Goal: Transaction & Acquisition: Purchase product/service

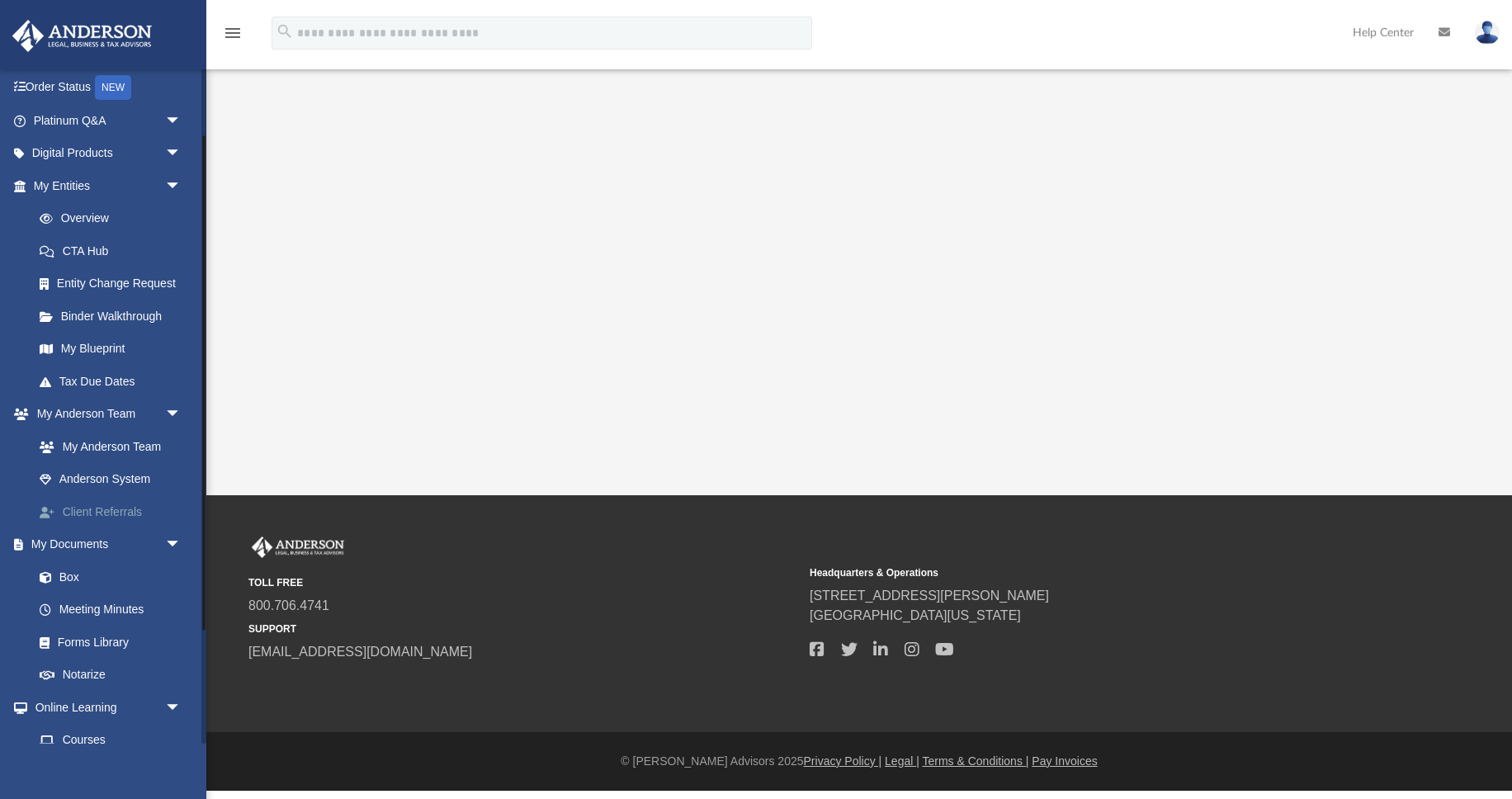
scroll to position [101, 0]
click at [68, 576] on link "Box" at bounding box center [114, 577] width 183 height 33
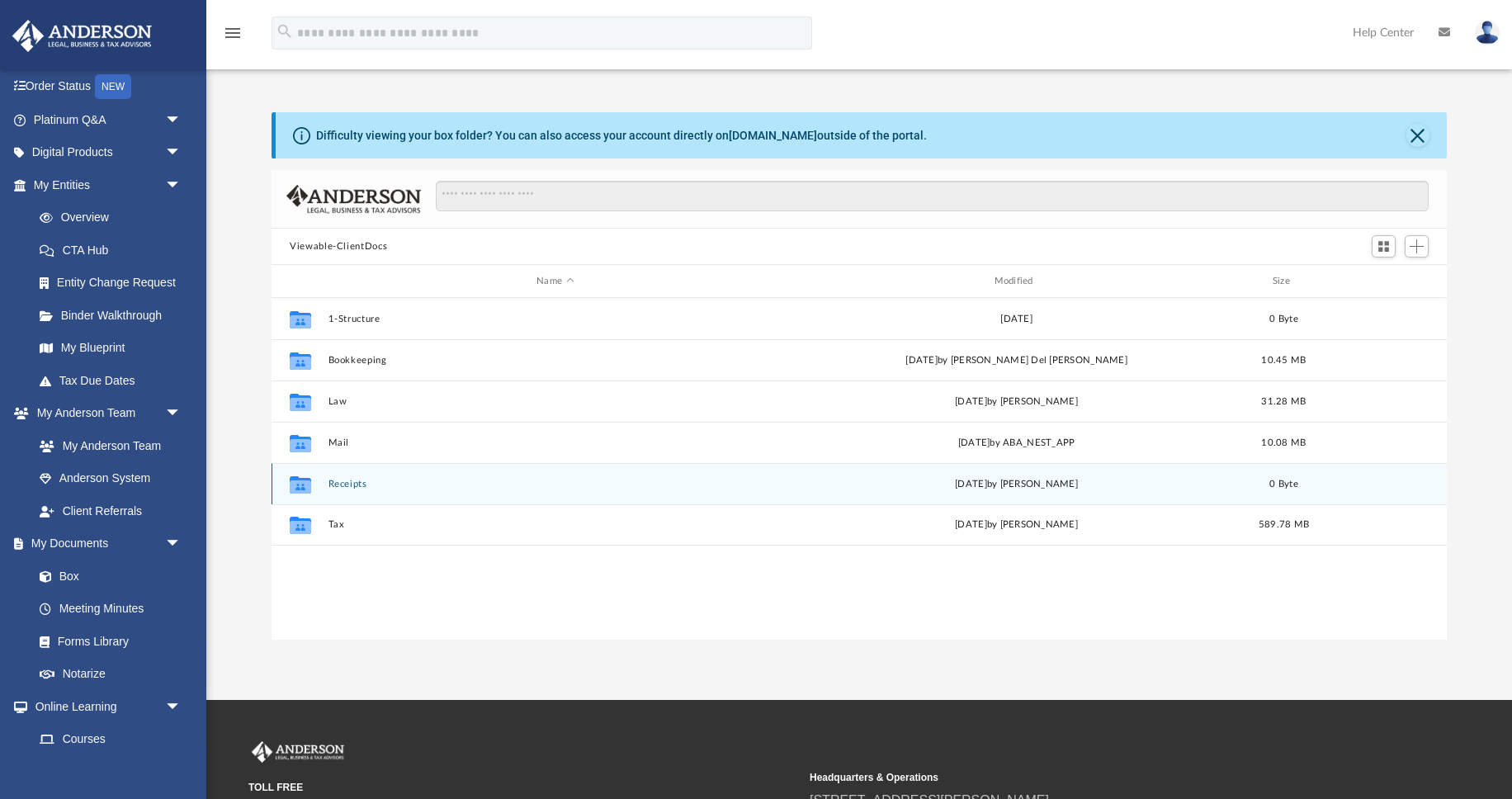
scroll to position [376, 1175]
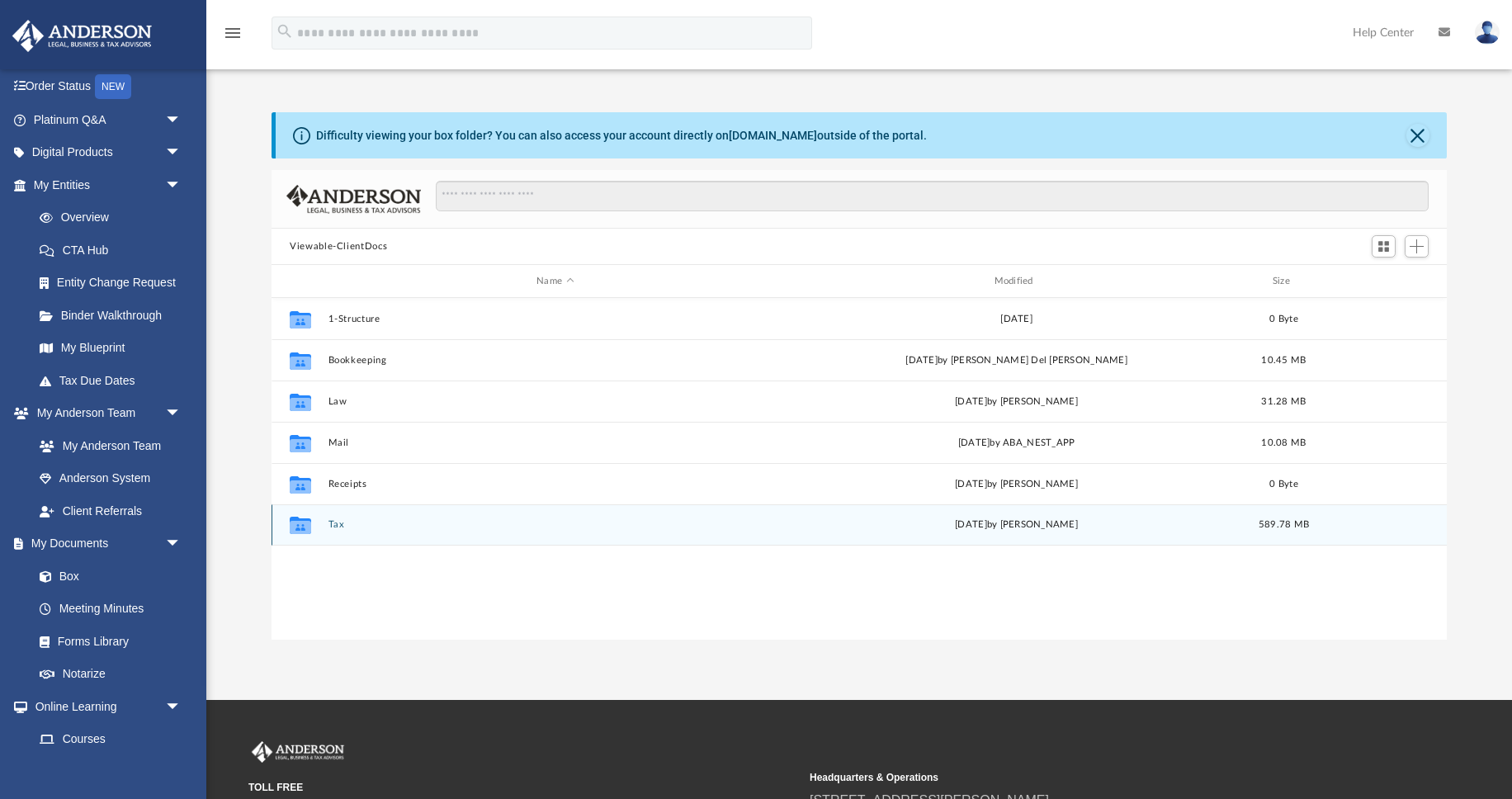
click at [335, 524] on button "Tax" at bounding box center [555, 524] width 454 height 11
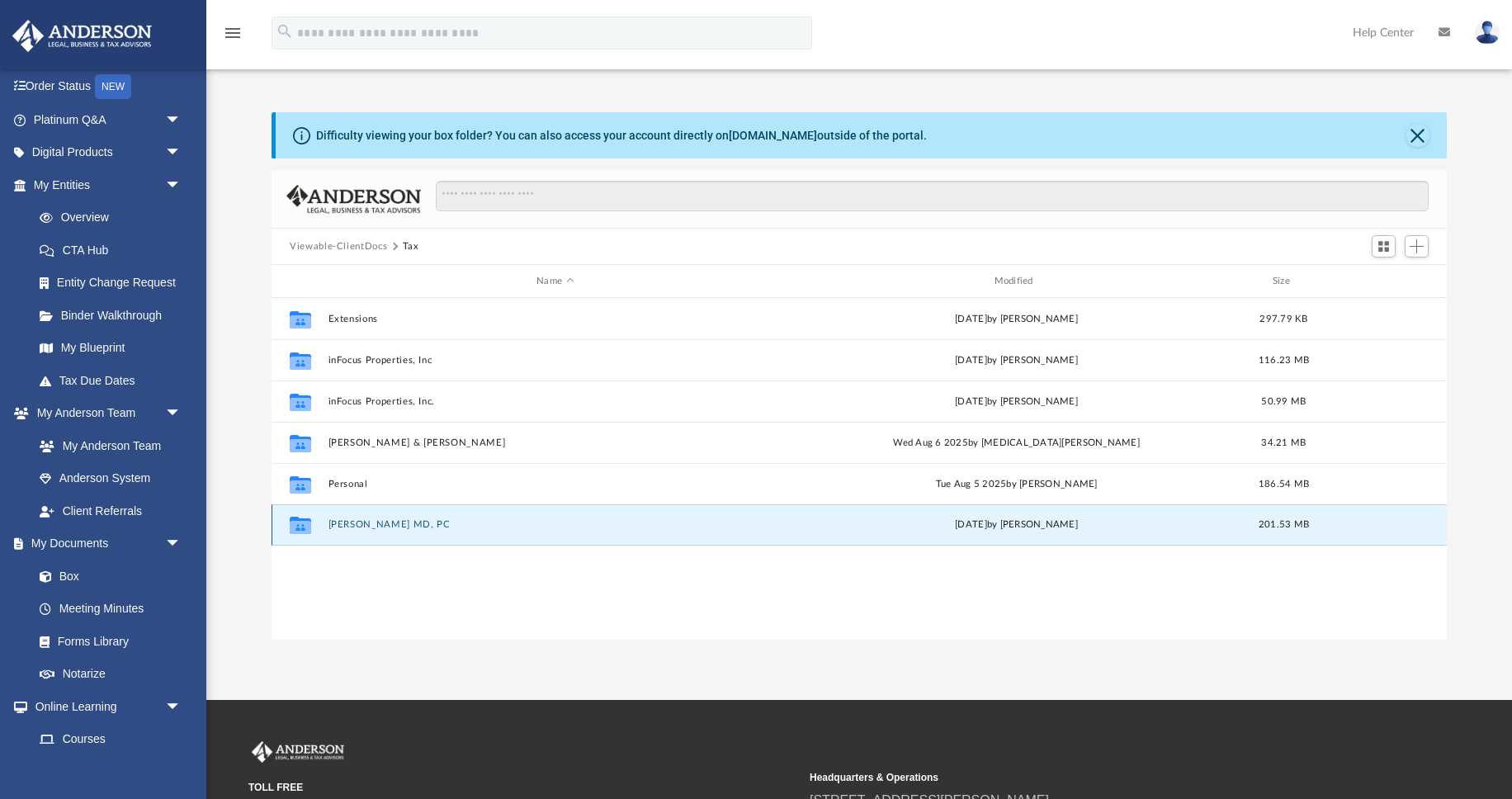
click at [368, 521] on button "[PERSON_NAME] MD, PC" at bounding box center [555, 524] width 454 height 11
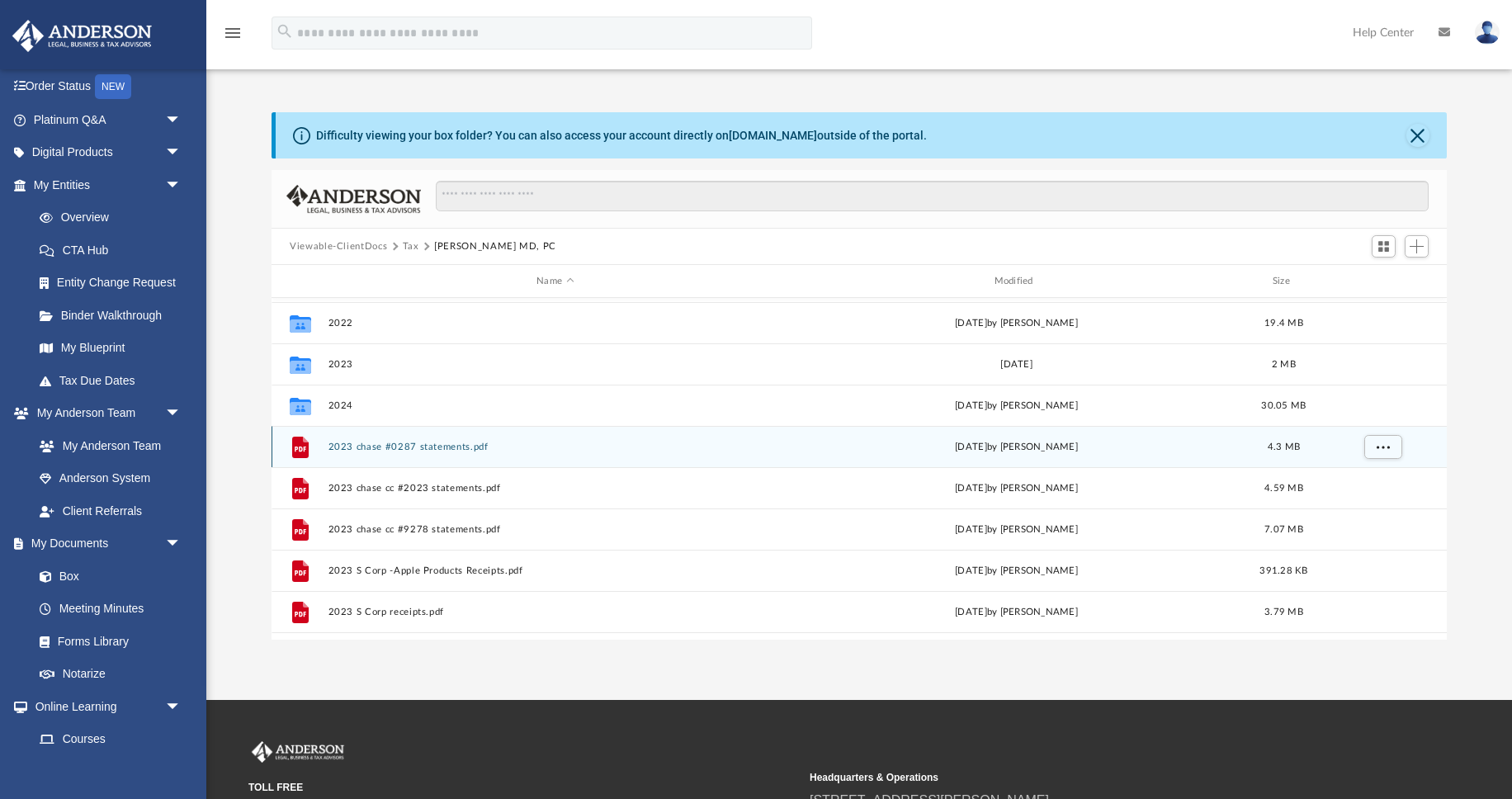
scroll to position [162, 0]
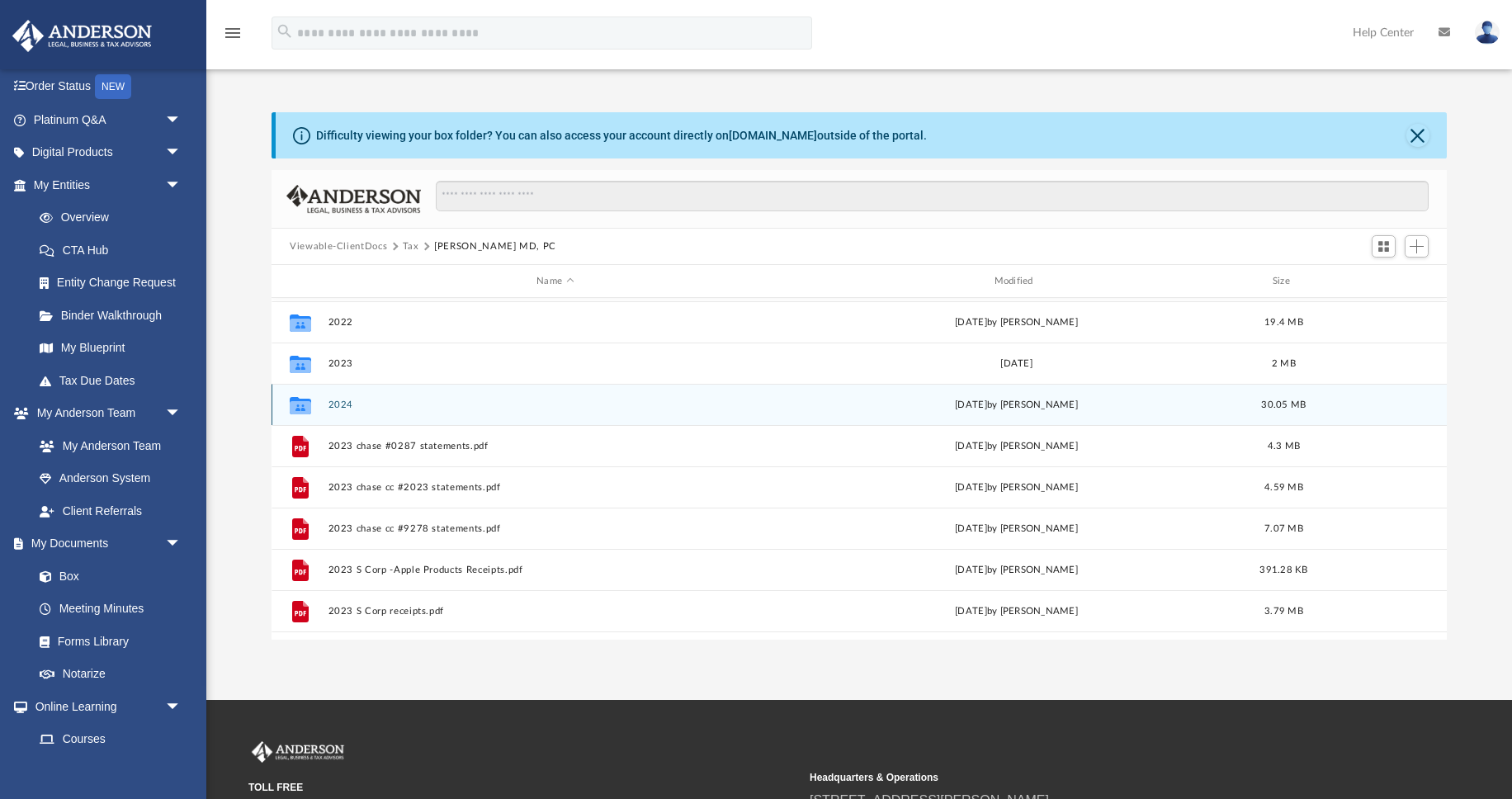
click at [343, 400] on button "2024" at bounding box center [555, 405] width 454 height 11
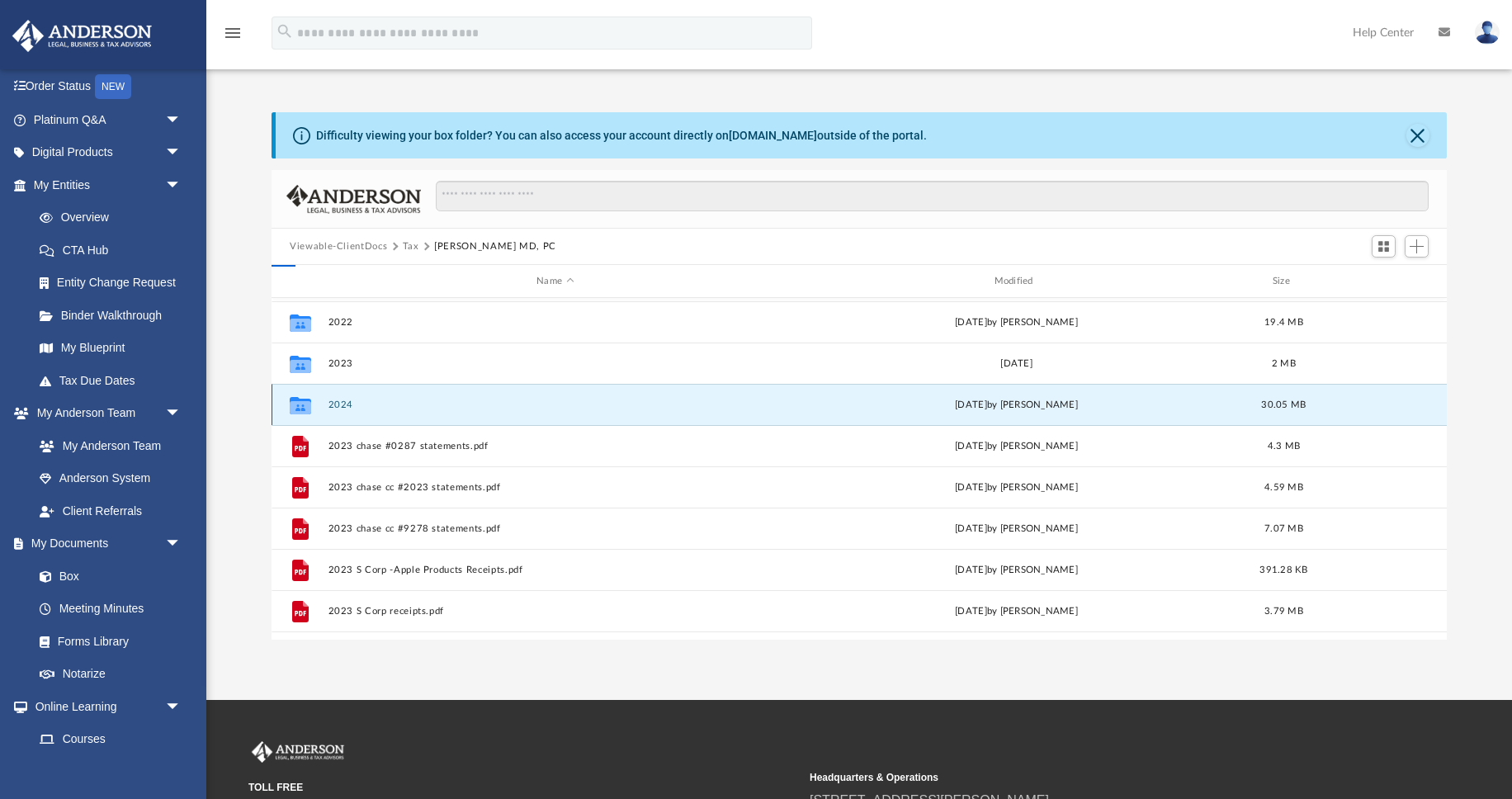
click at [343, 400] on button "2024" at bounding box center [555, 405] width 454 height 11
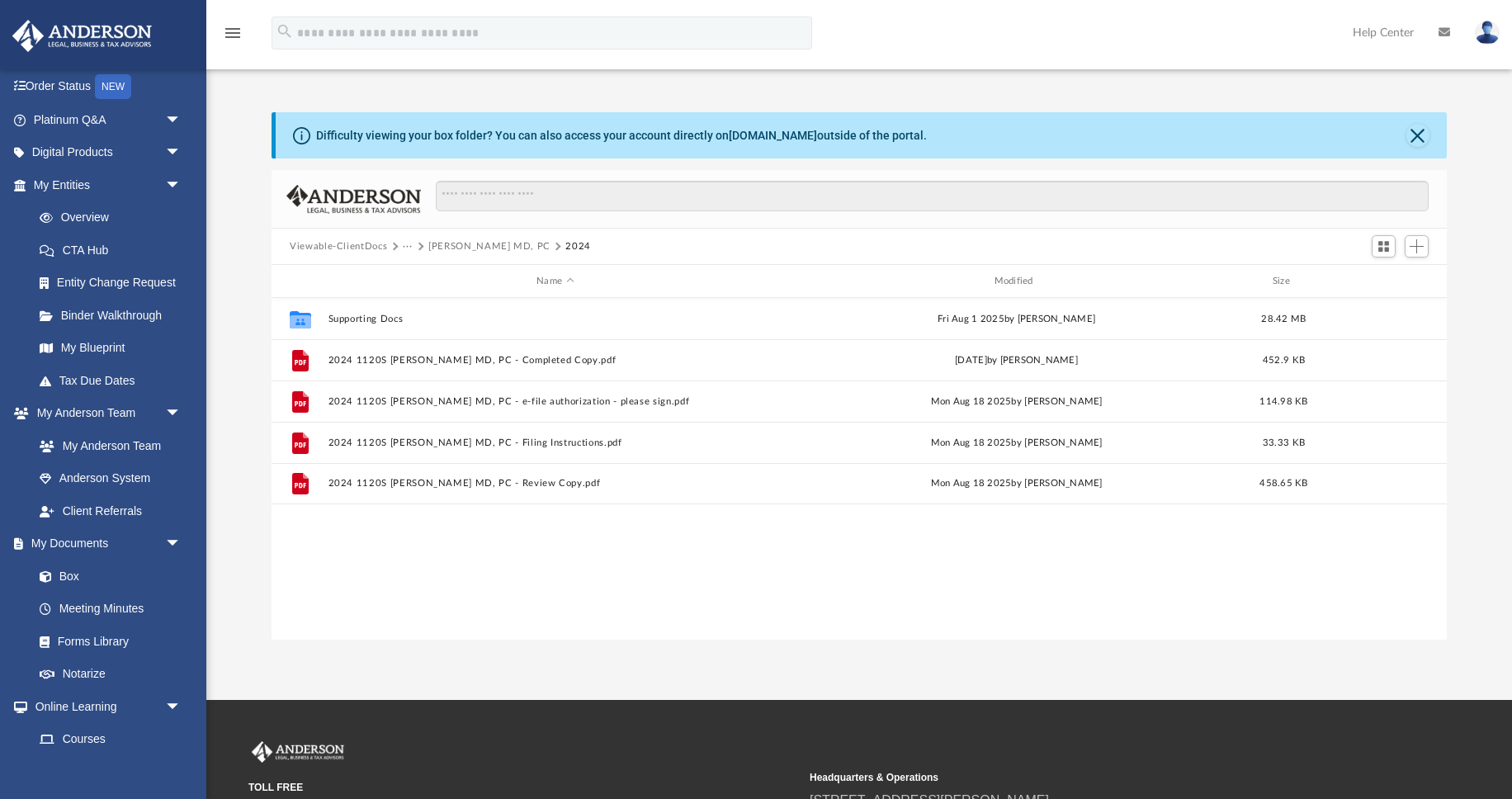
scroll to position [0, 0]
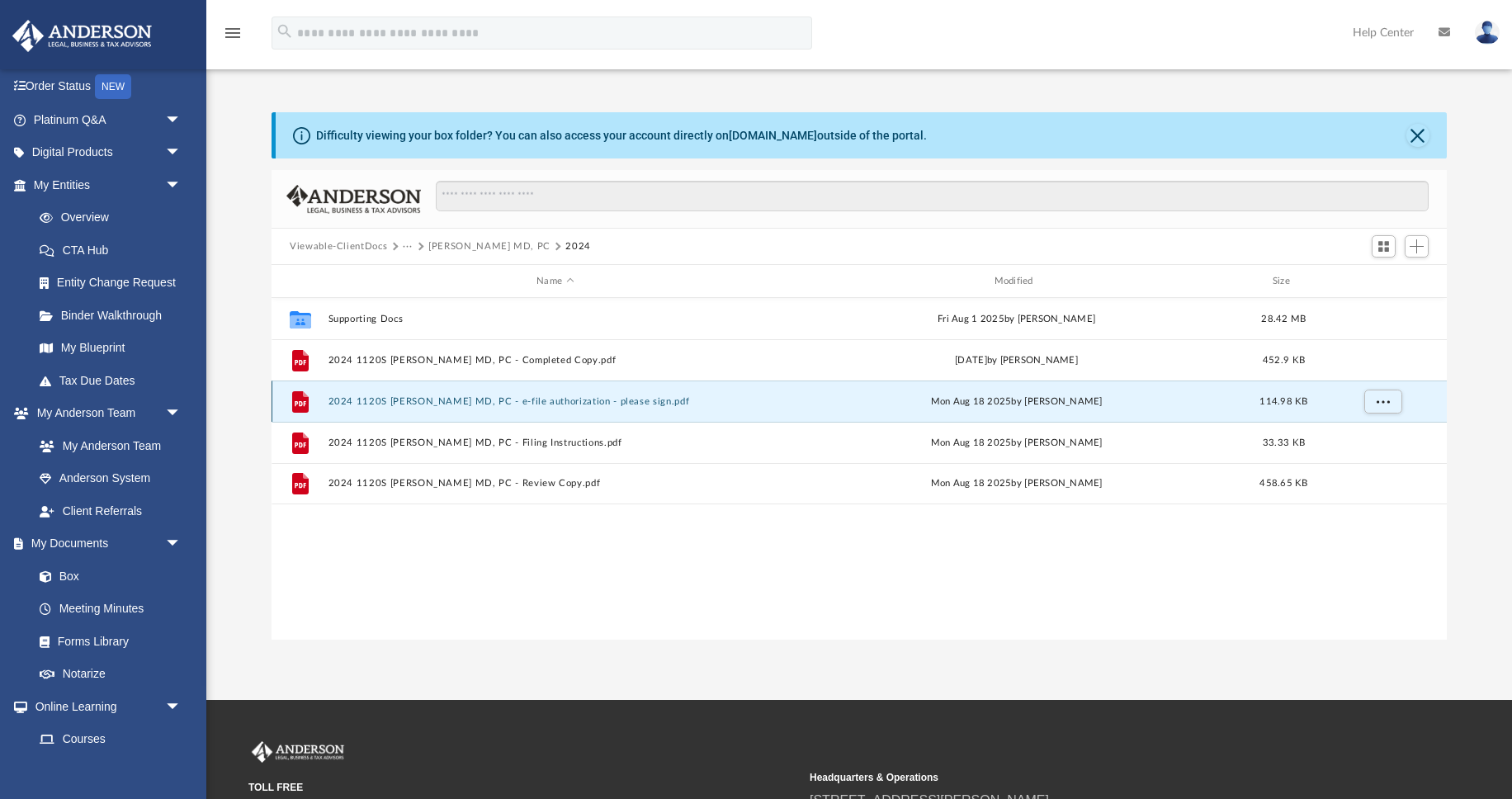
click at [459, 405] on button "2024 1120S Vivek Iyer MD, PC - e-file authorization - please sign.pdf" at bounding box center [555, 401] width 454 height 11
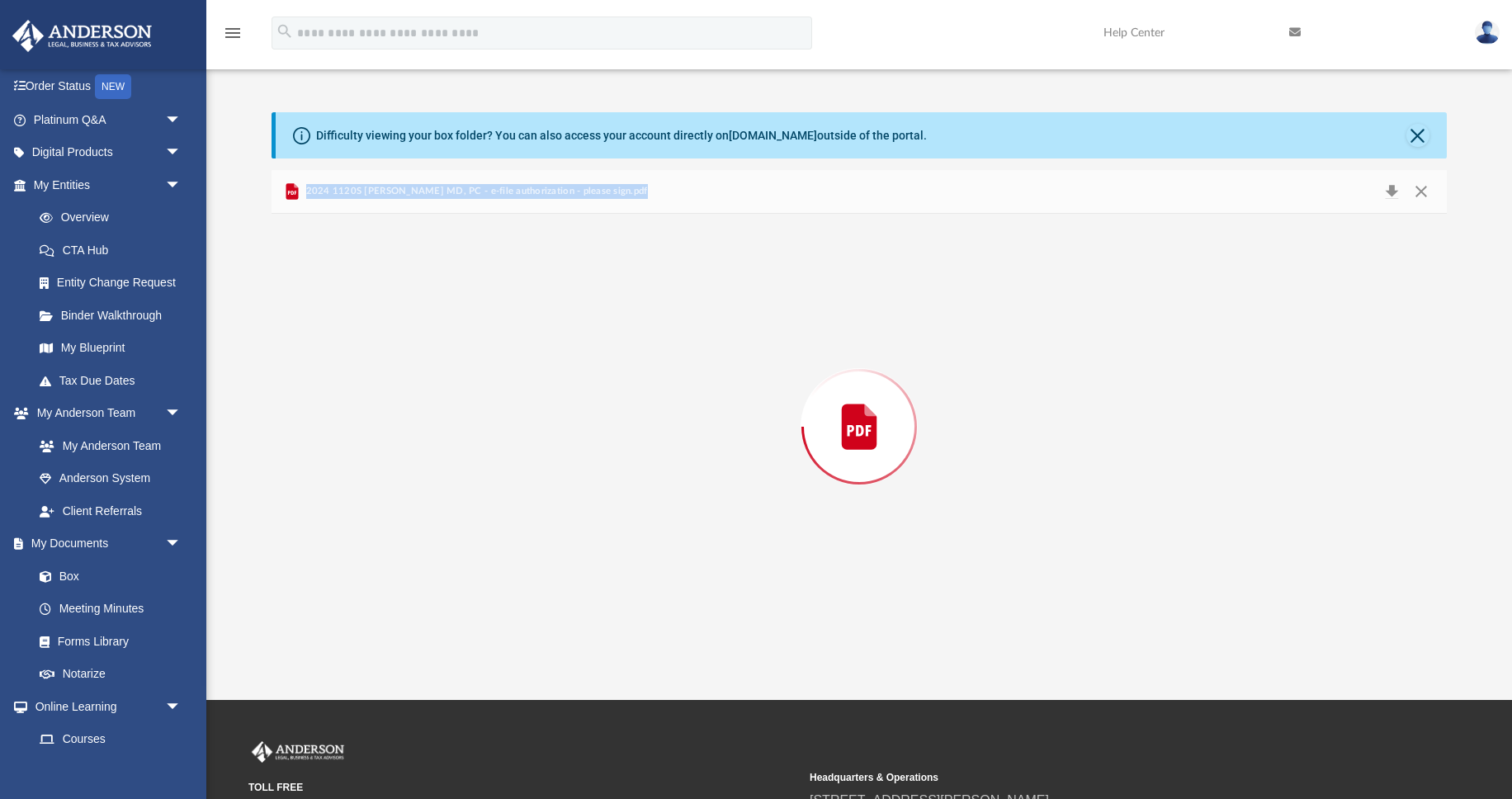
click at [459, 405] on div "Preview" at bounding box center [859, 427] width 1175 height 426
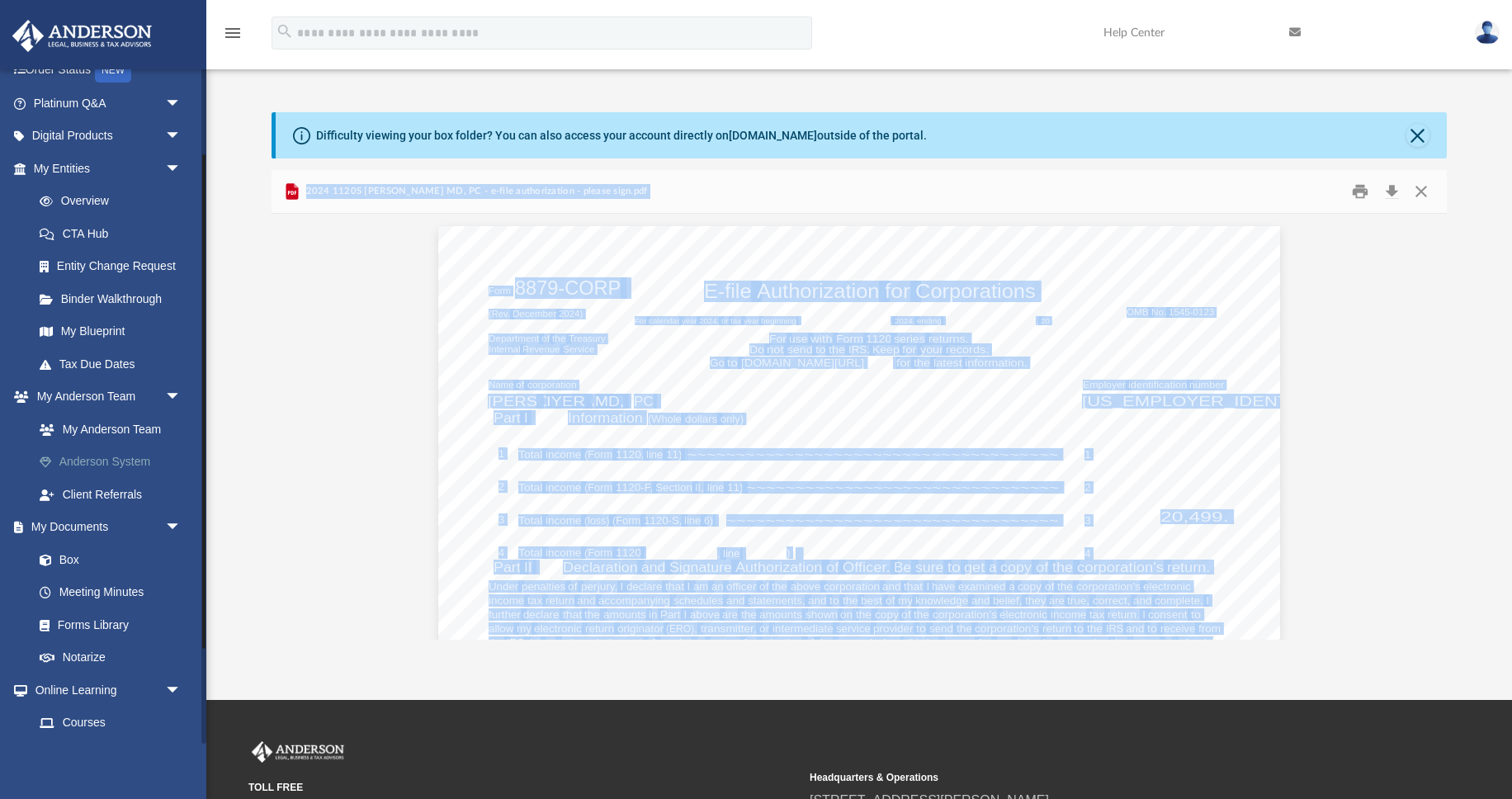
scroll to position [247, 0]
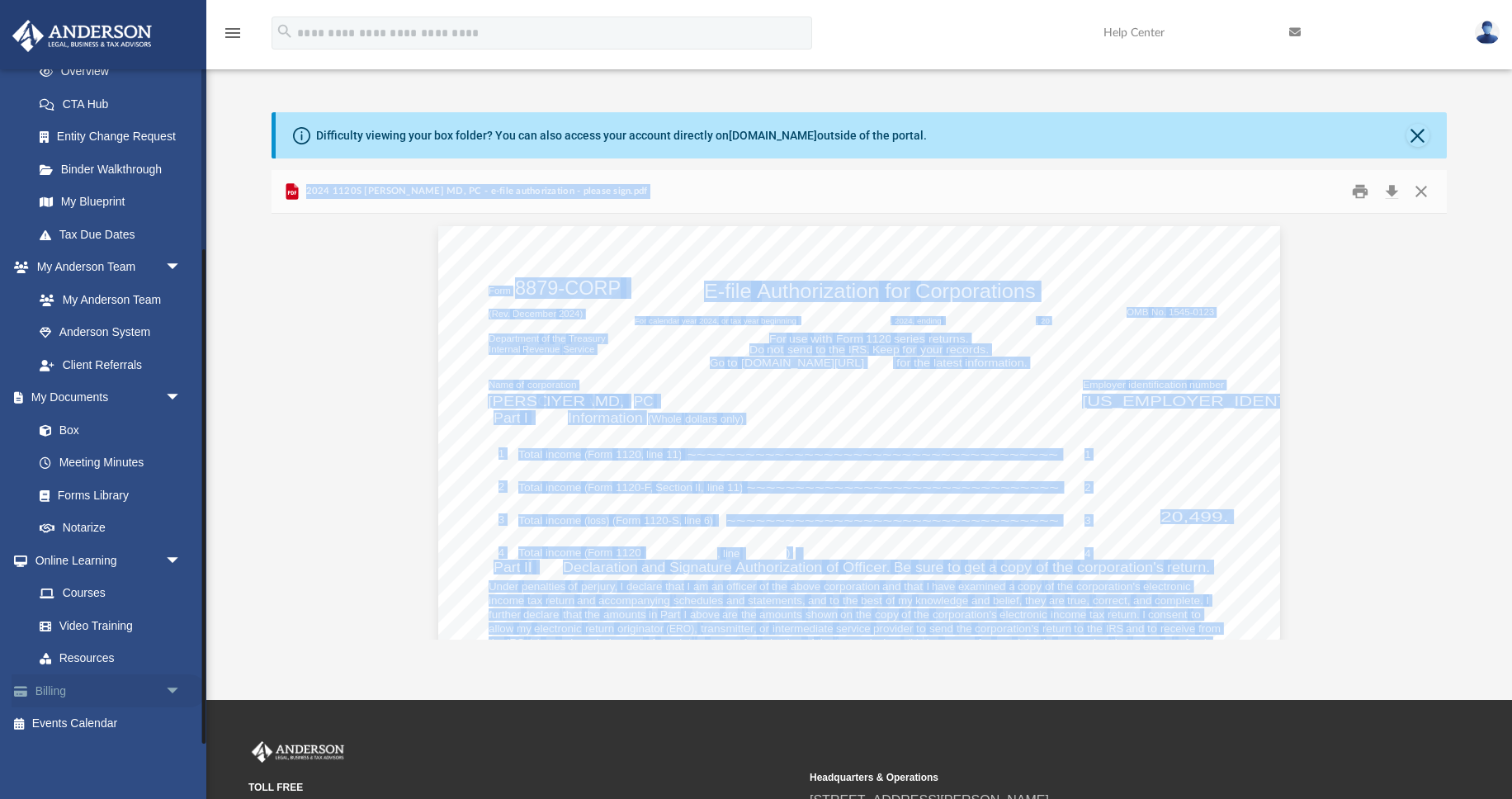
click at [49, 690] on link "Billing arrow_drop_down" at bounding box center [109, 691] width 195 height 33
click at [175, 694] on span "arrow_drop_down" at bounding box center [182, 691] width 33 height 34
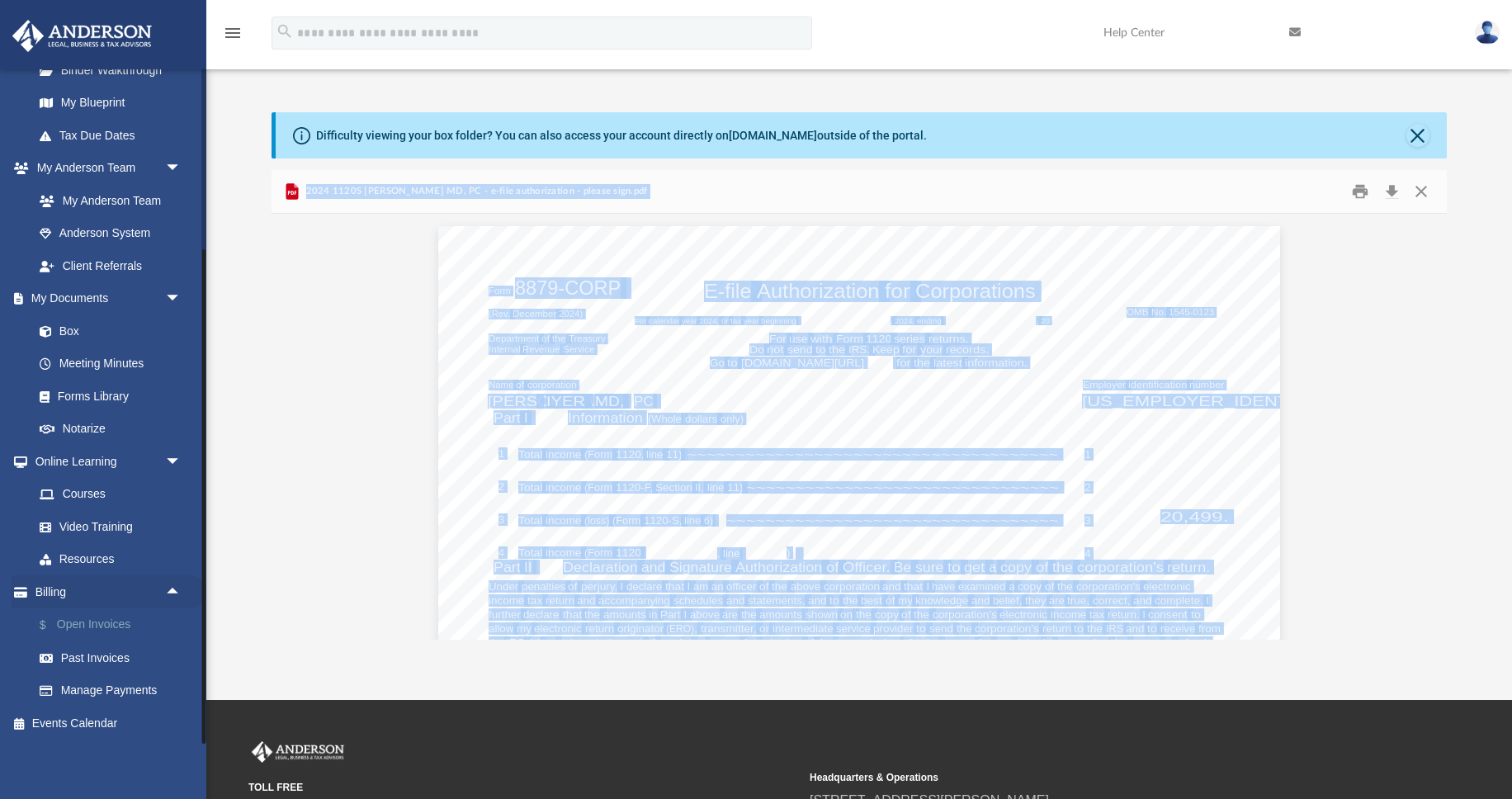
click at [114, 620] on link "$ Open Invoices" at bounding box center [114, 625] width 183 height 34
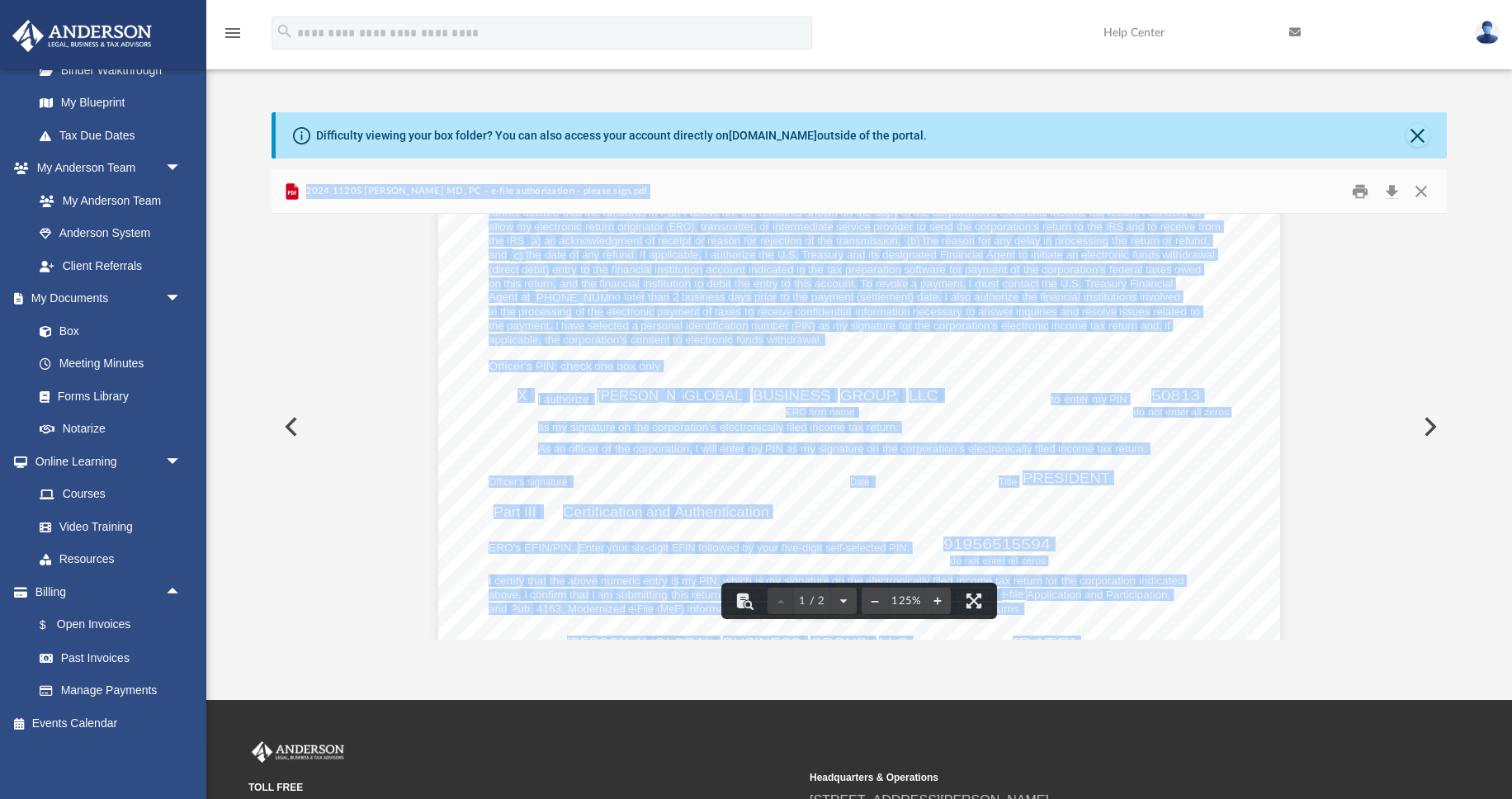
scroll to position [0, 0]
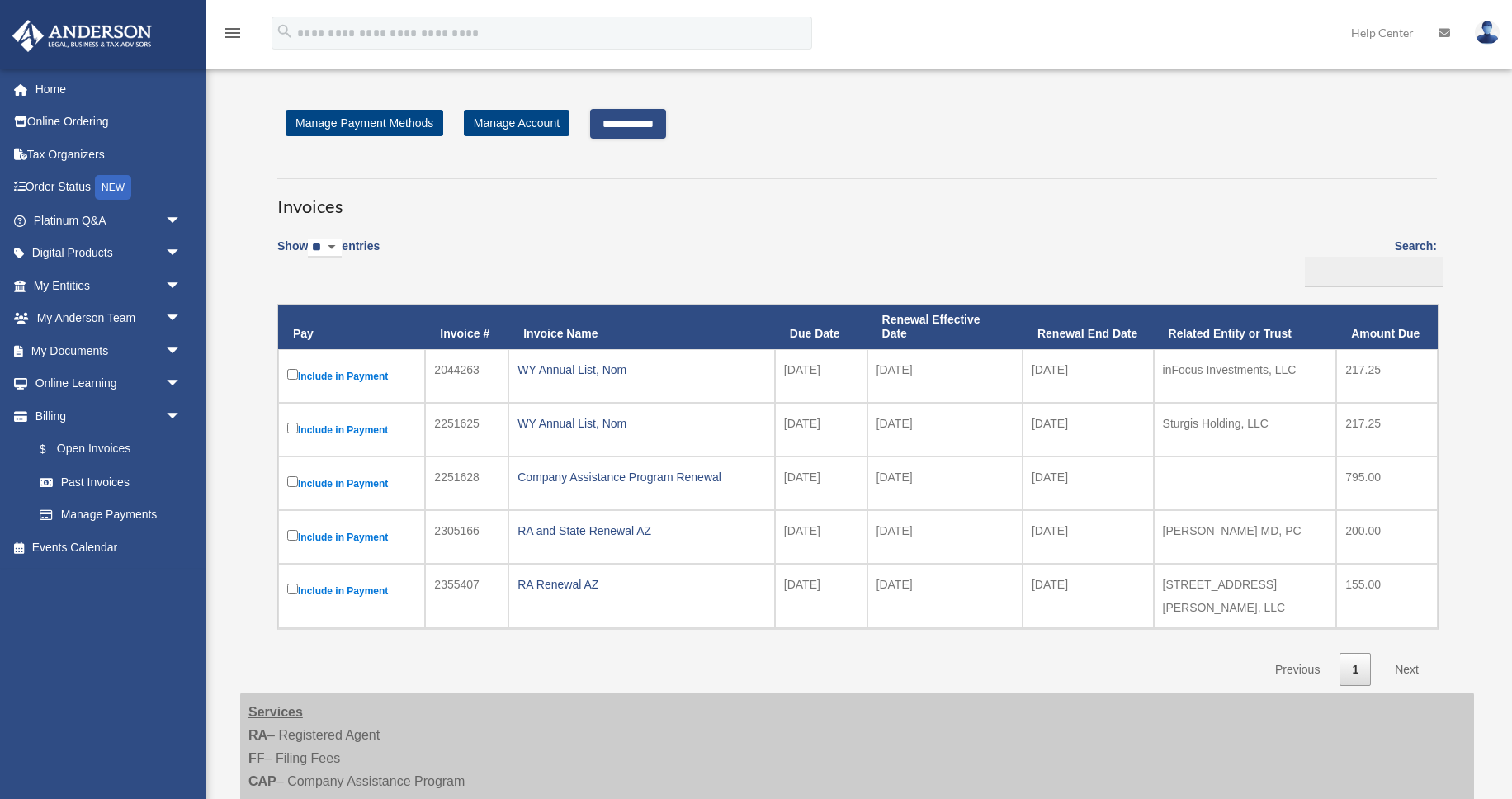
click at [626, 120] on input "**********" at bounding box center [627, 124] width 76 height 30
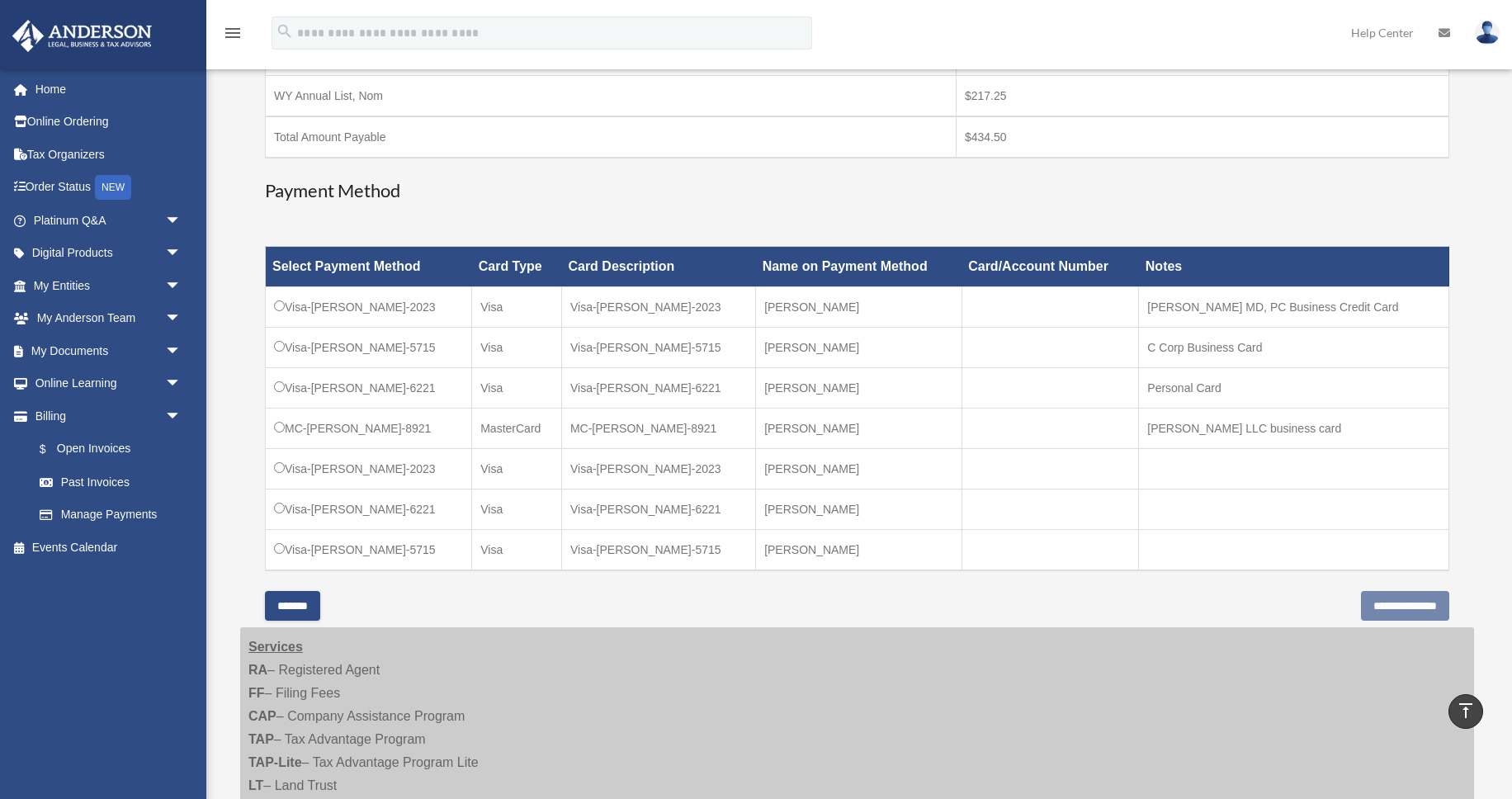
scroll to position [349, 0]
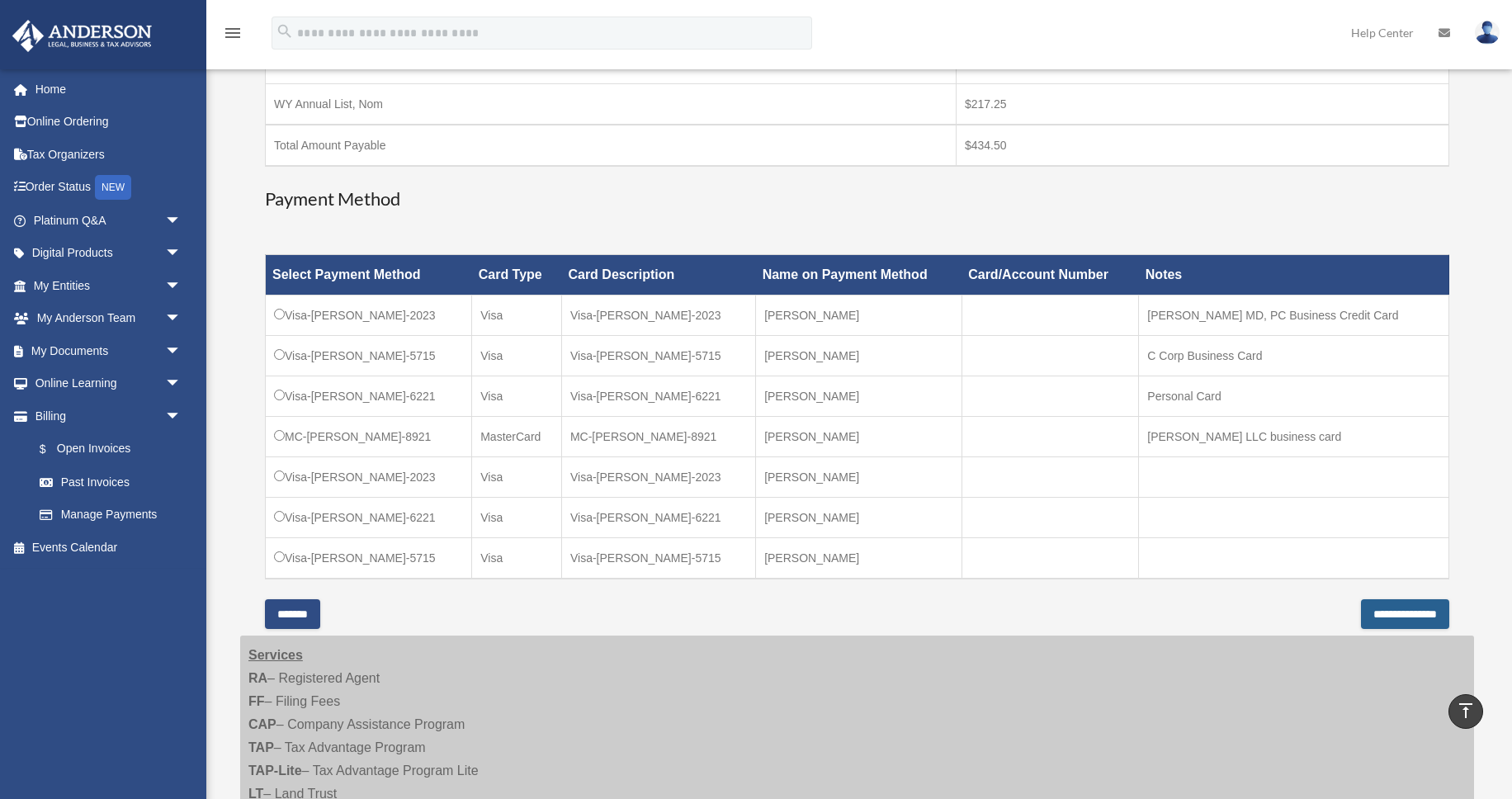
click at [1375, 611] on input "**********" at bounding box center [1405, 614] width 89 height 30
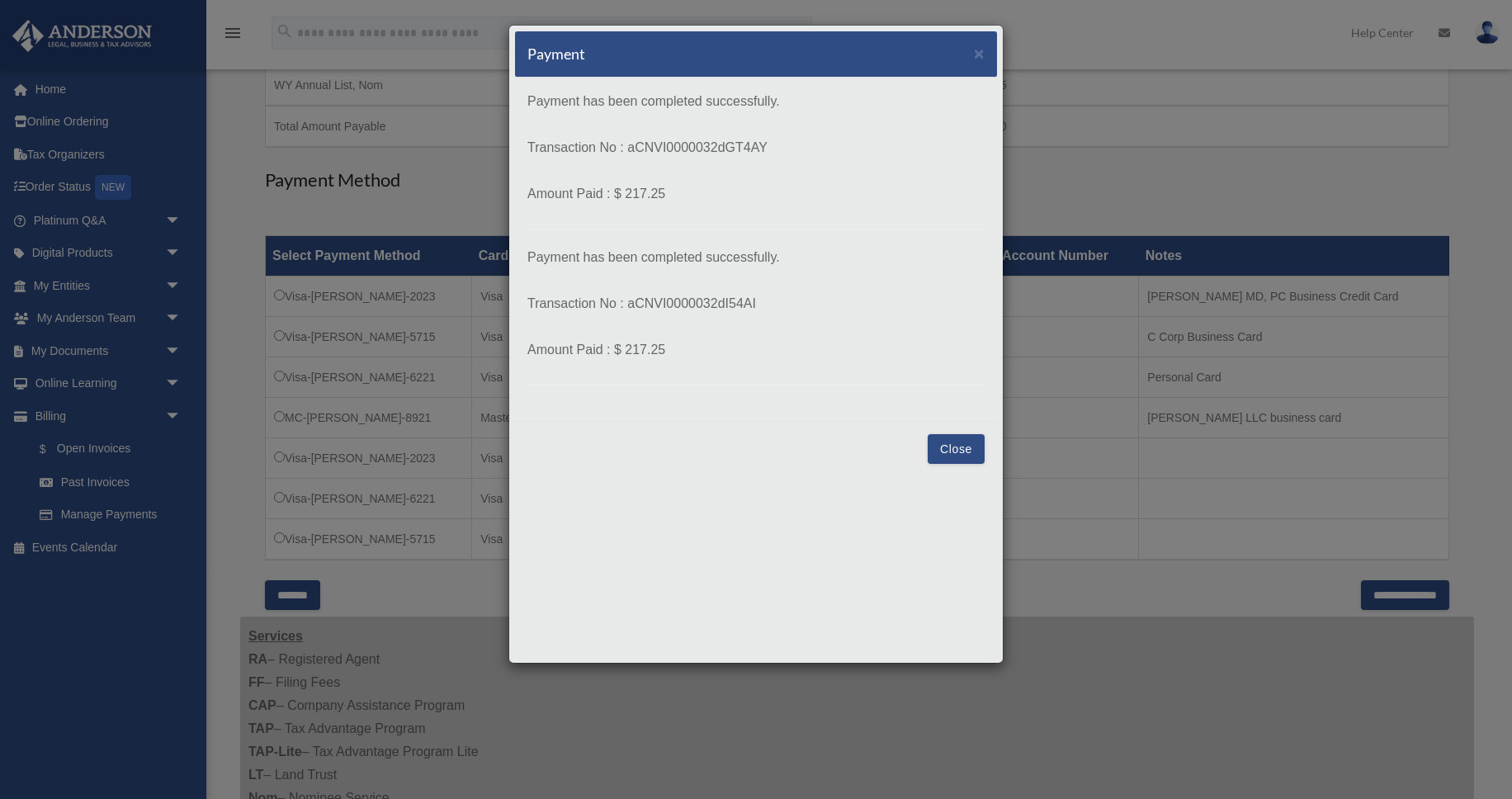
scroll to position [369, 0]
click at [972, 454] on button "Close" at bounding box center [956, 450] width 57 height 30
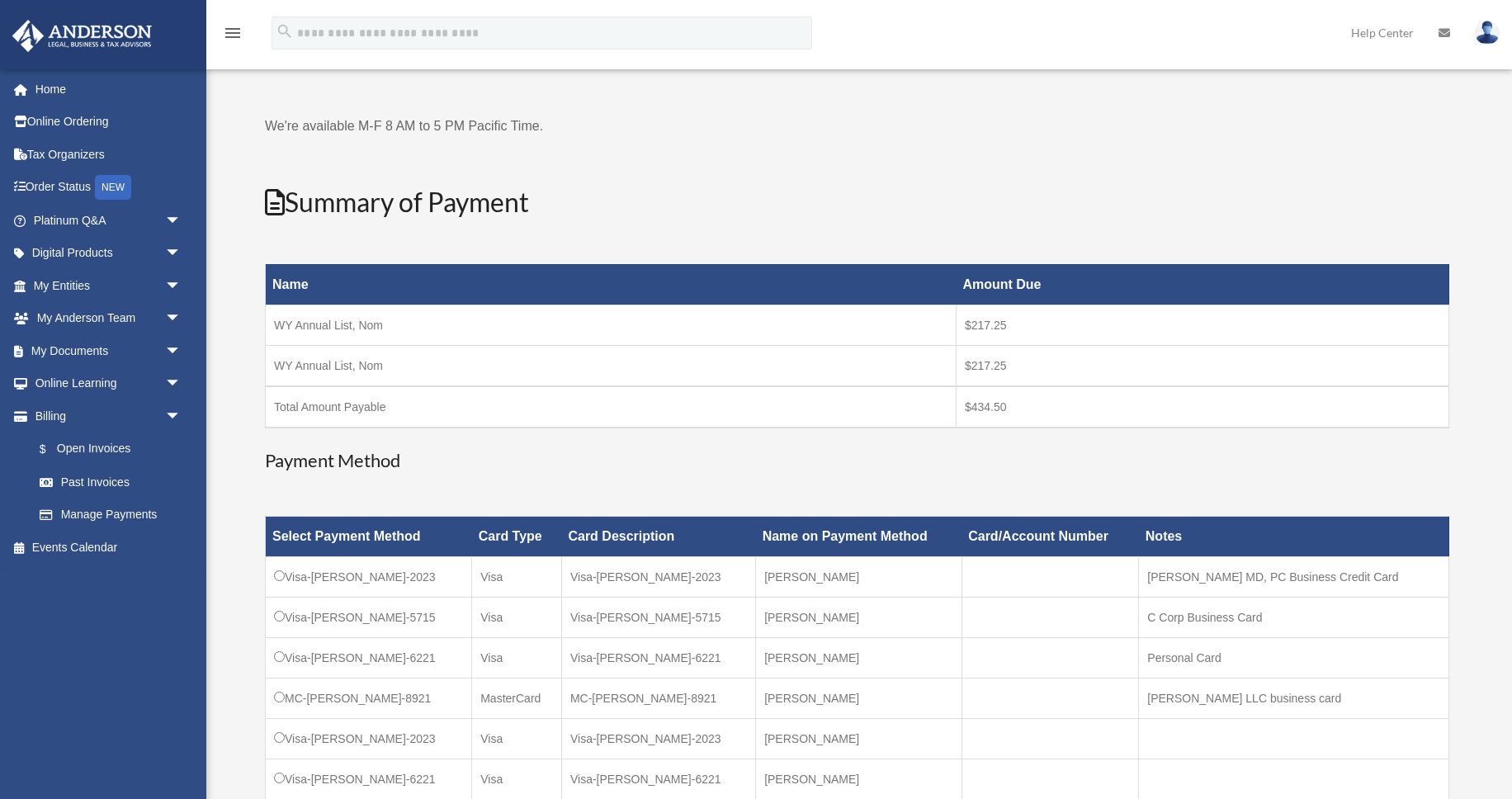
scroll to position [238, 0]
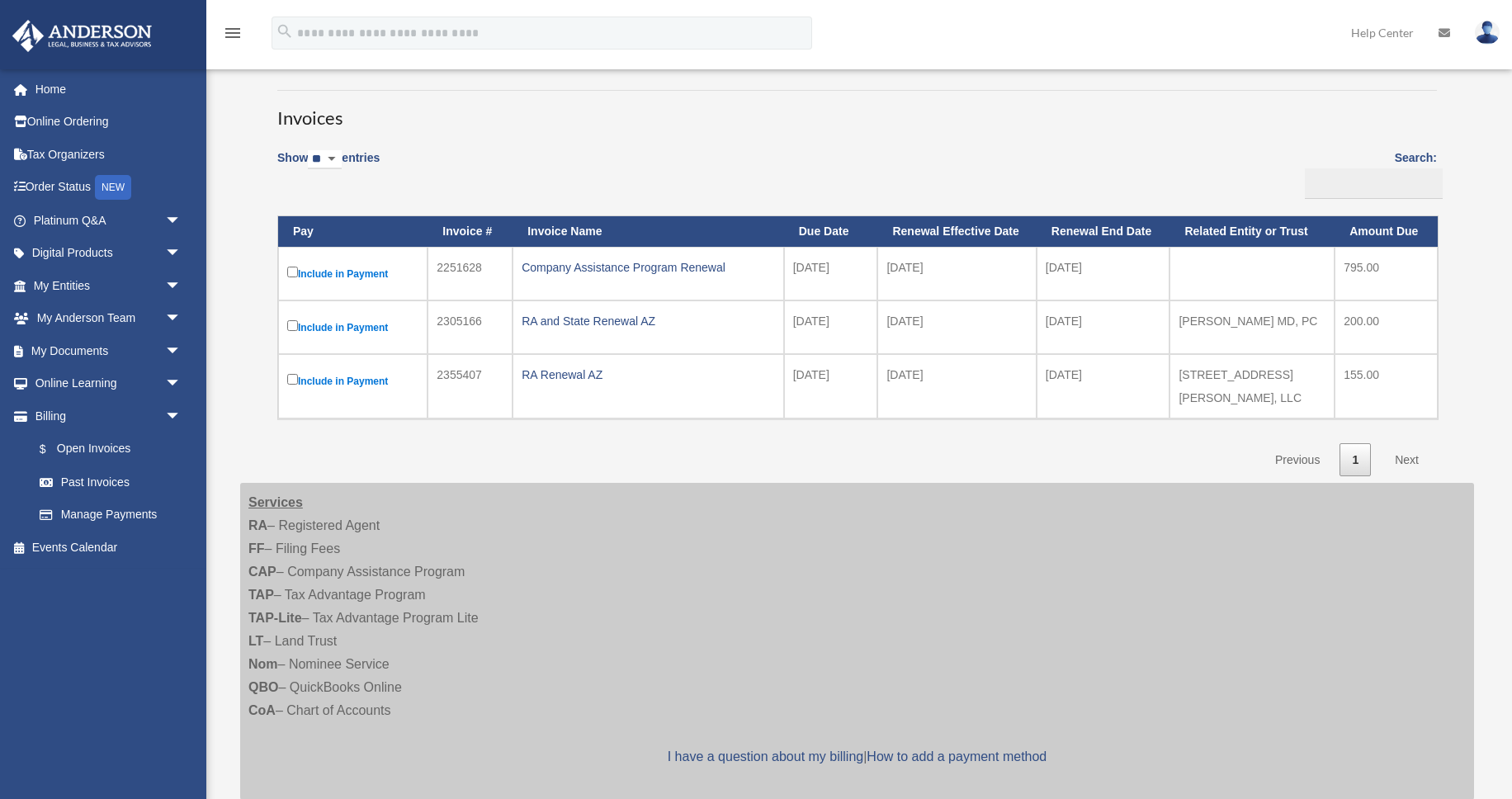
scroll to position [68, 0]
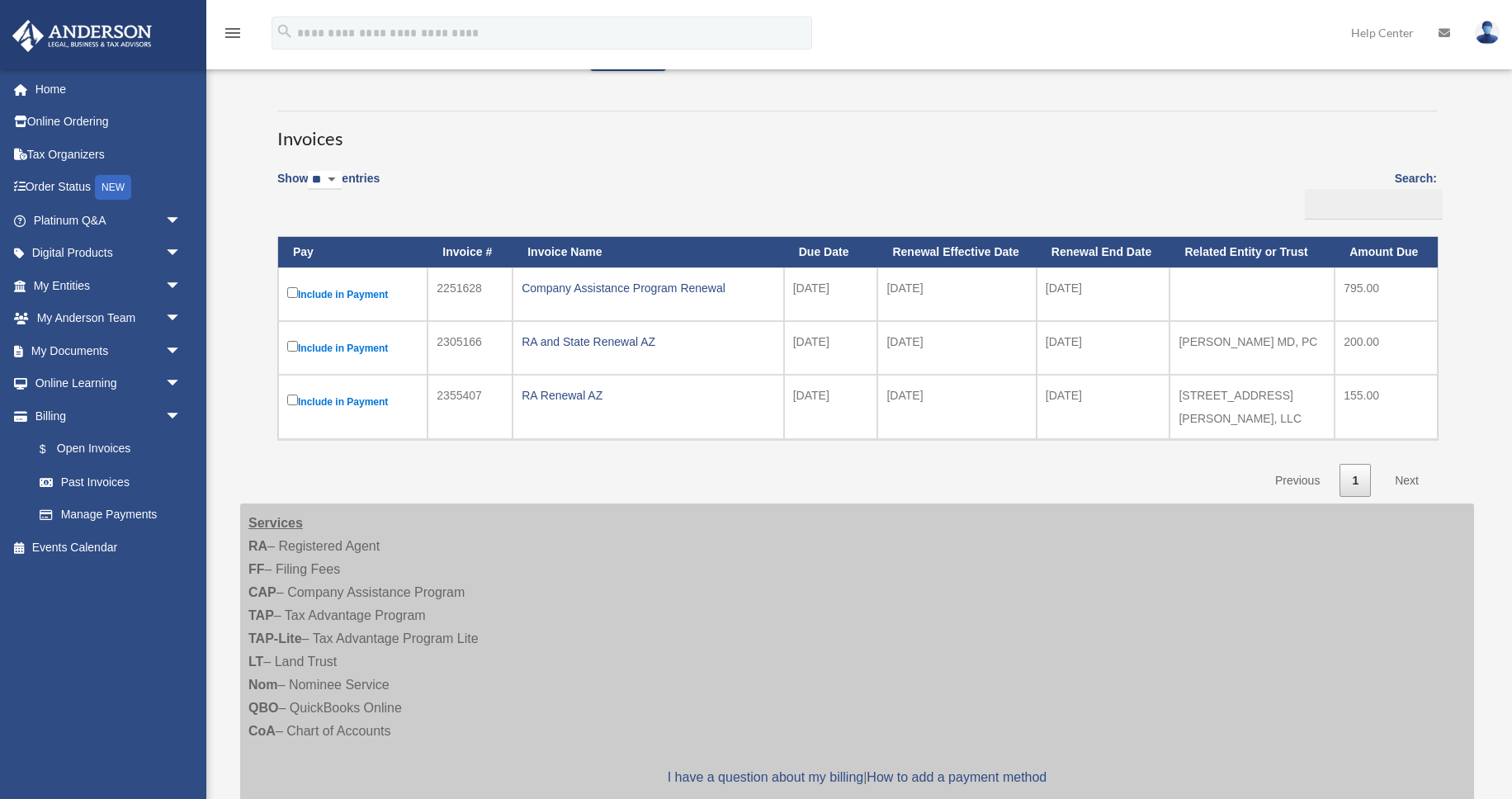
click at [293, 352] on label "Include in Payment" at bounding box center [353, 348] width 131 height 21
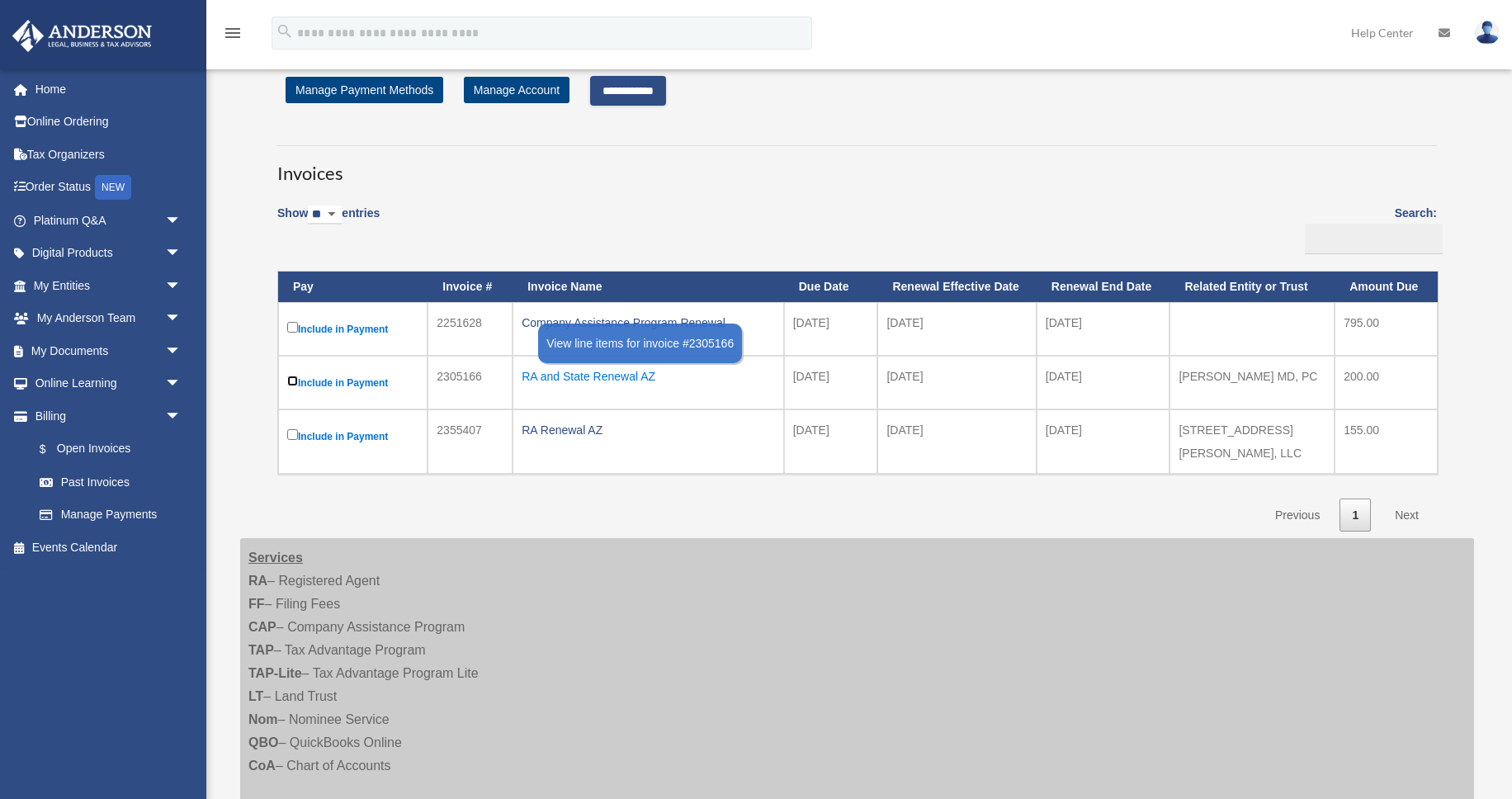
scroll to position [0, 0]
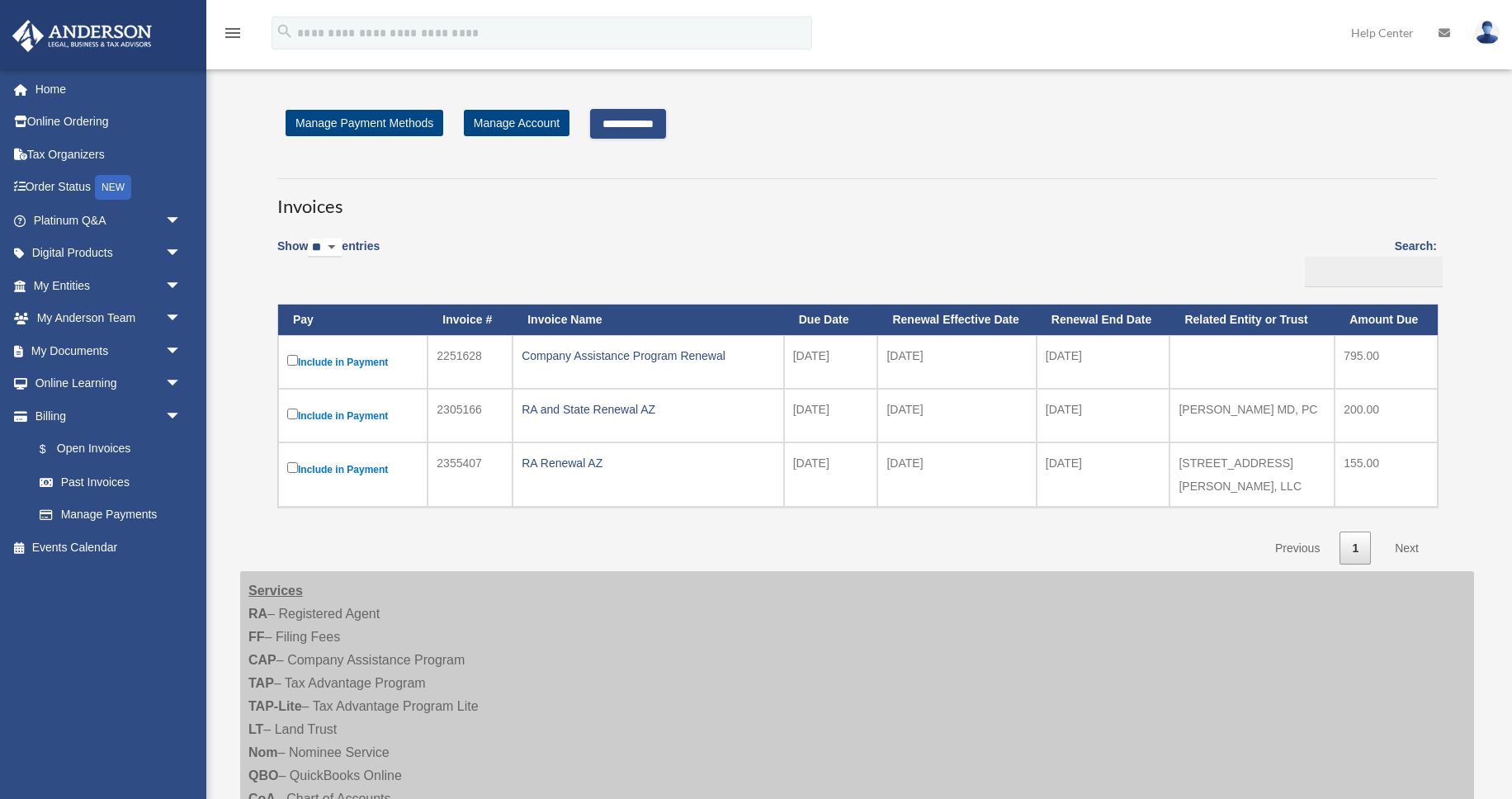
click at [642, 121] on input "**********" at bounding box center [627, 124] width 76 height 30
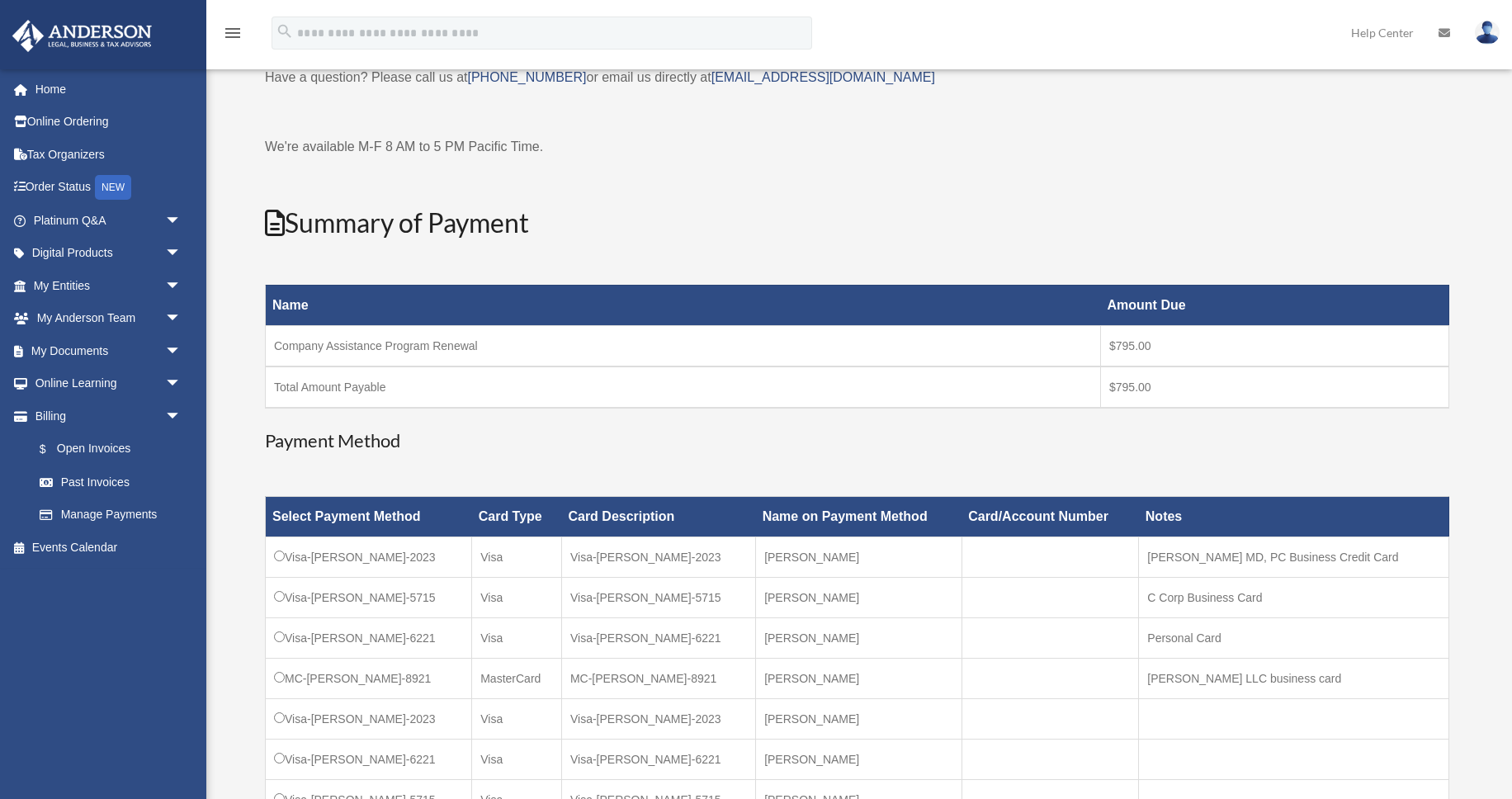
scroll to position [293, 0]
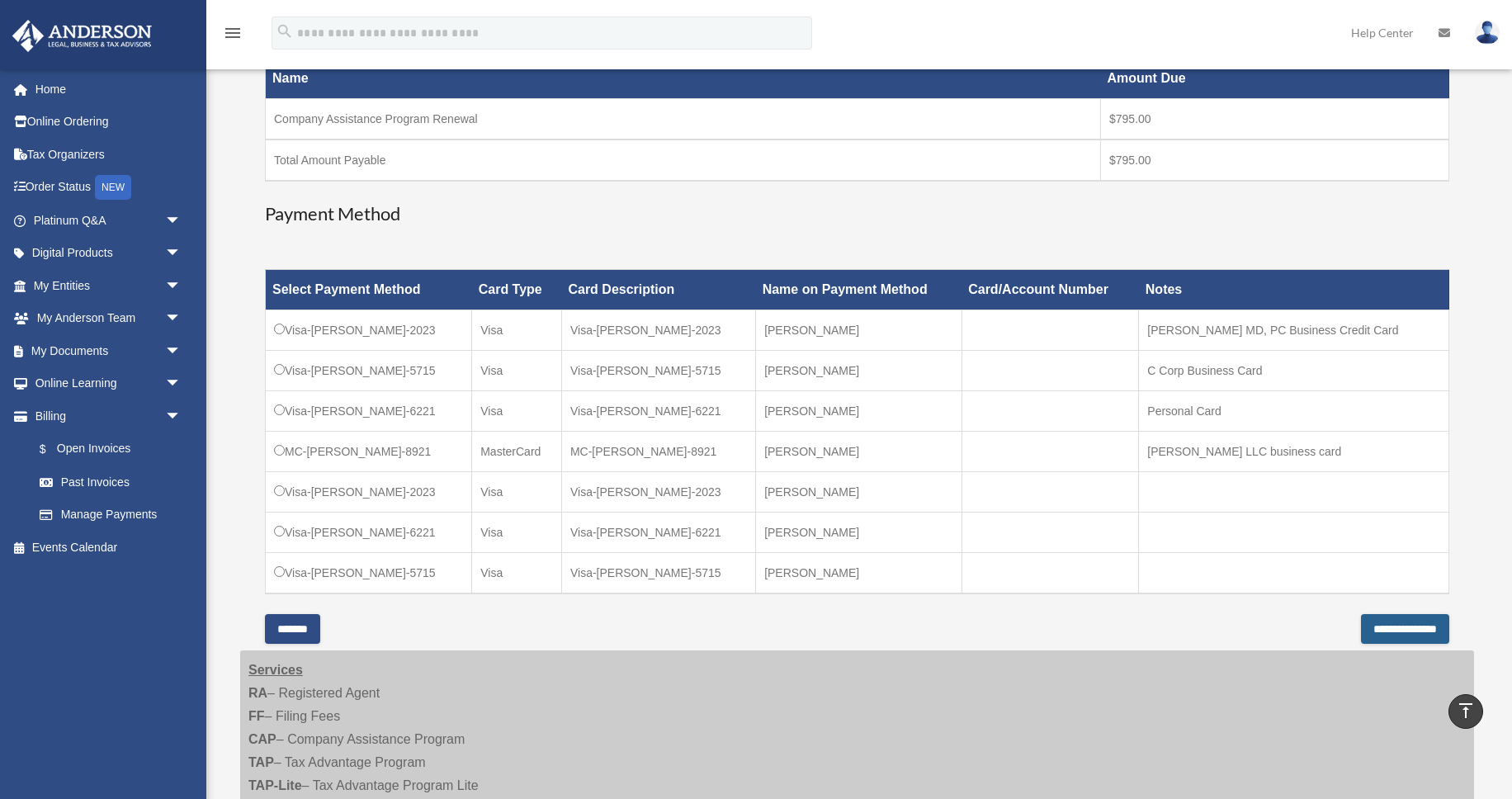
click at [1400, 620] on input "**********" at bounding box center [1405, 629] width 89 height 30
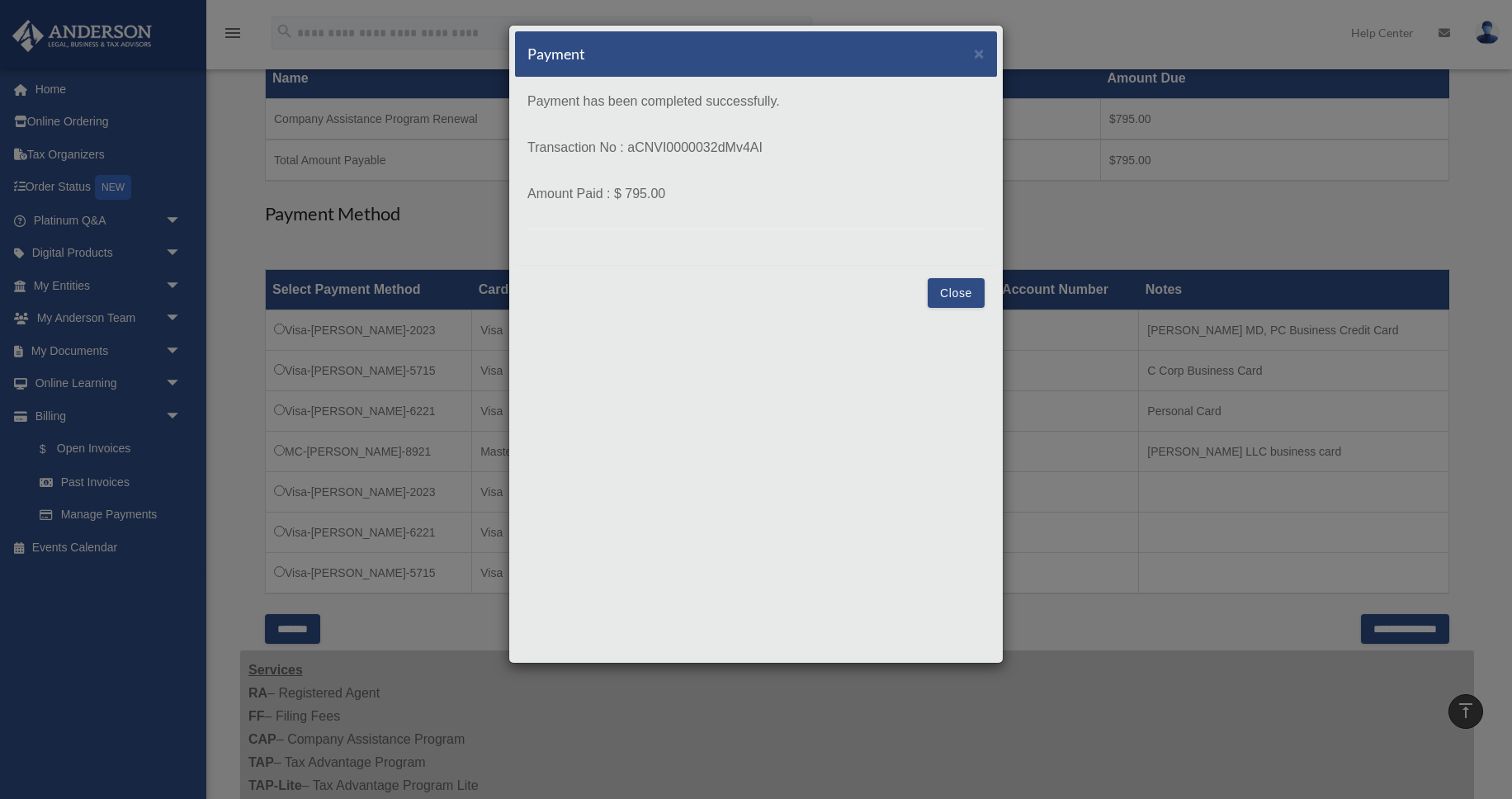
click at [946, 293] on button "Close" at bounding box center [956, 293] width 57 height 30
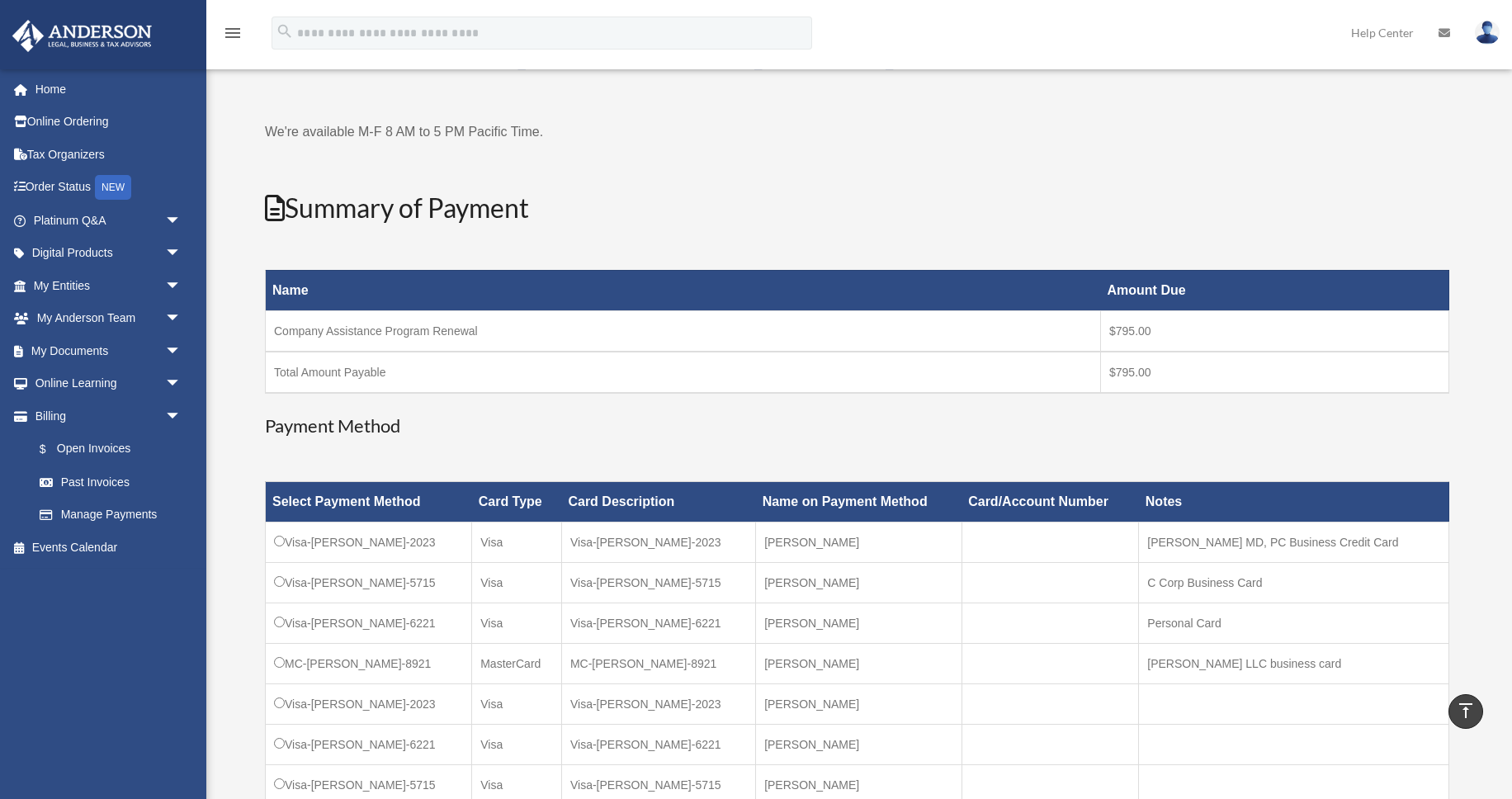
scroll to position [0, 0]
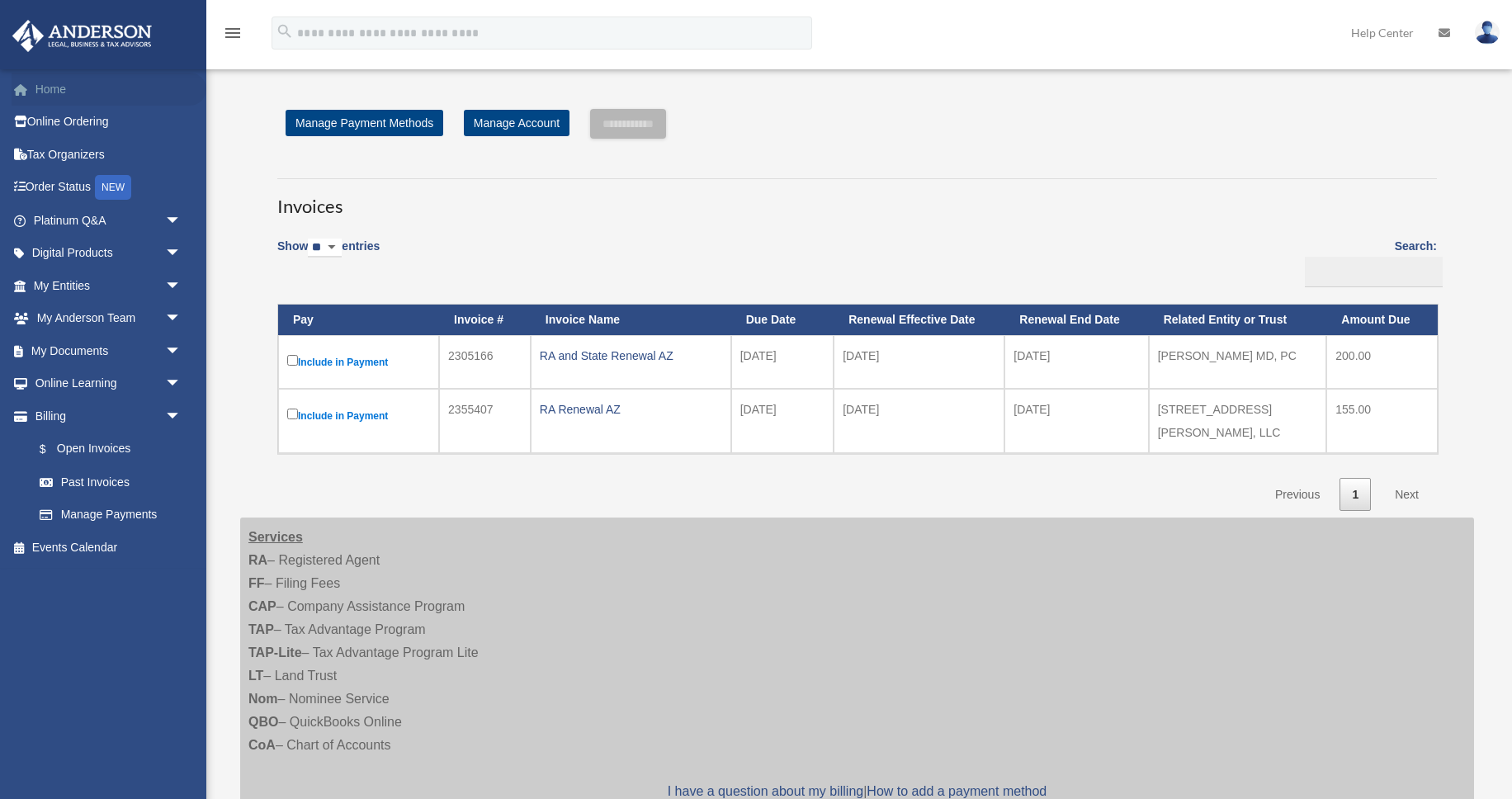
click at [60, 98] on link "Home" at bounding box center [109, 89] width 195 height 33
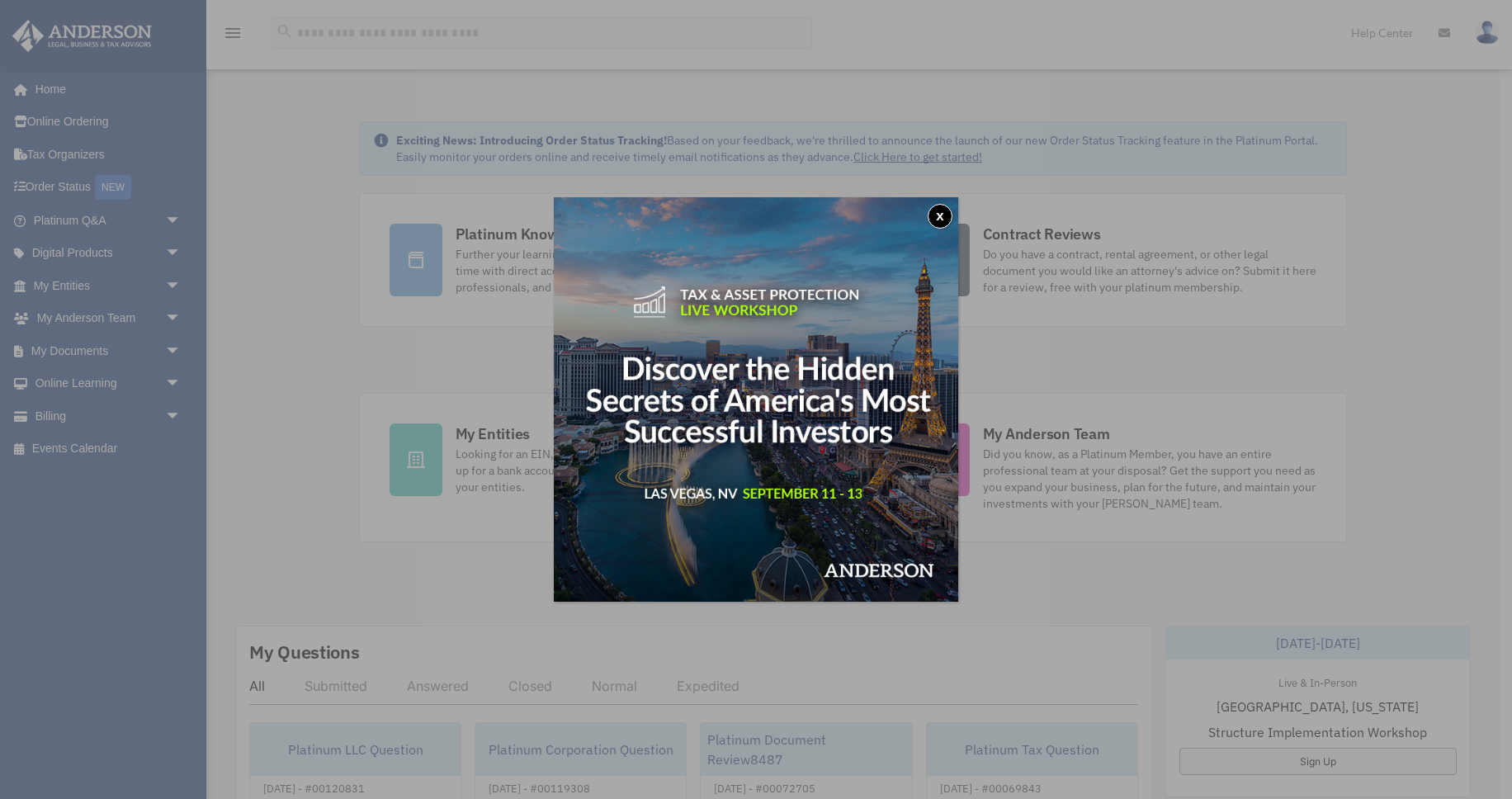
click at [939, 211] on button "x" at bounding box center [941, 216] width 25 height 25
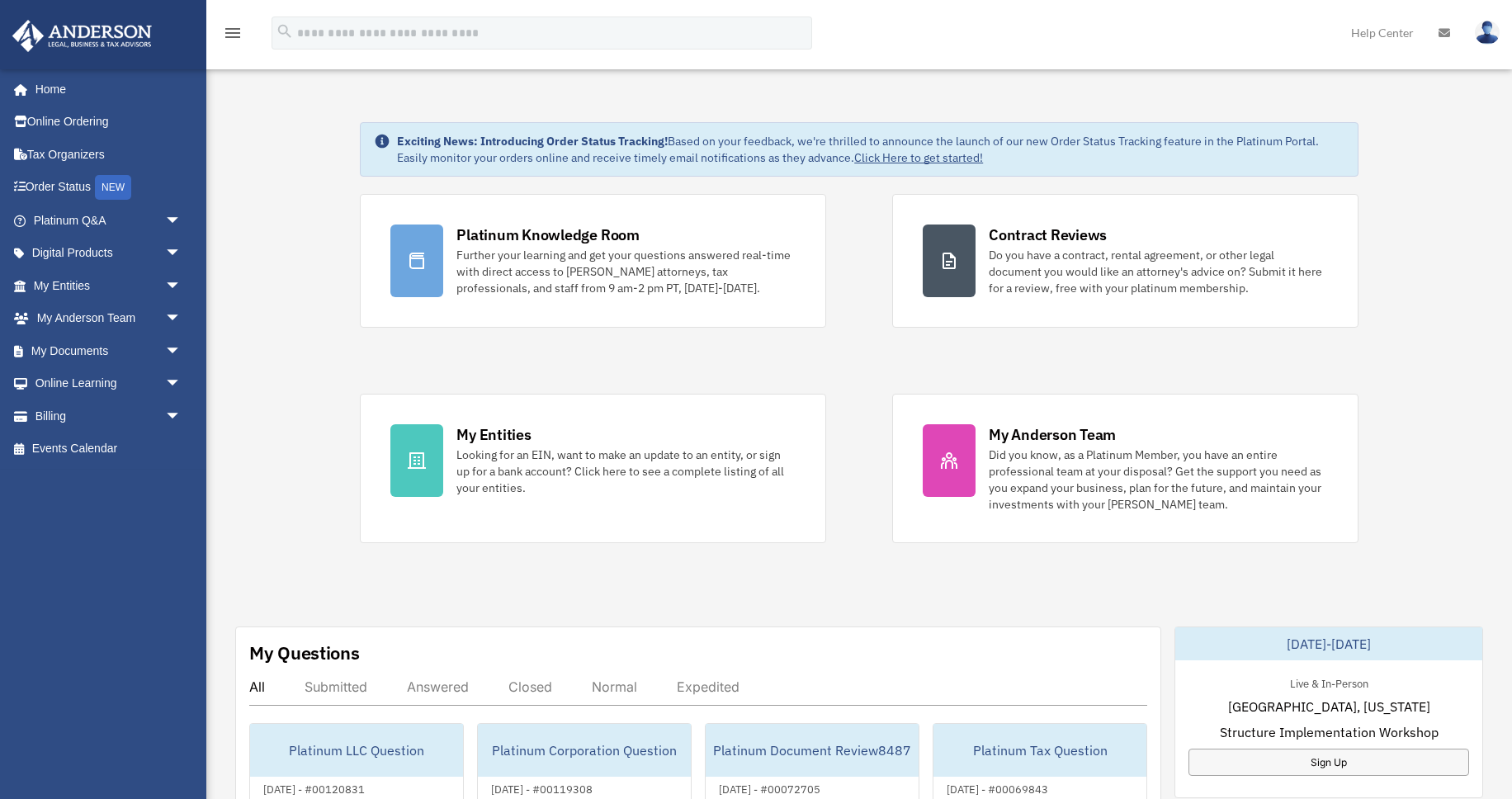
click at [1494, 28] on img at bounding box center [1488, 33] width 25 height 24
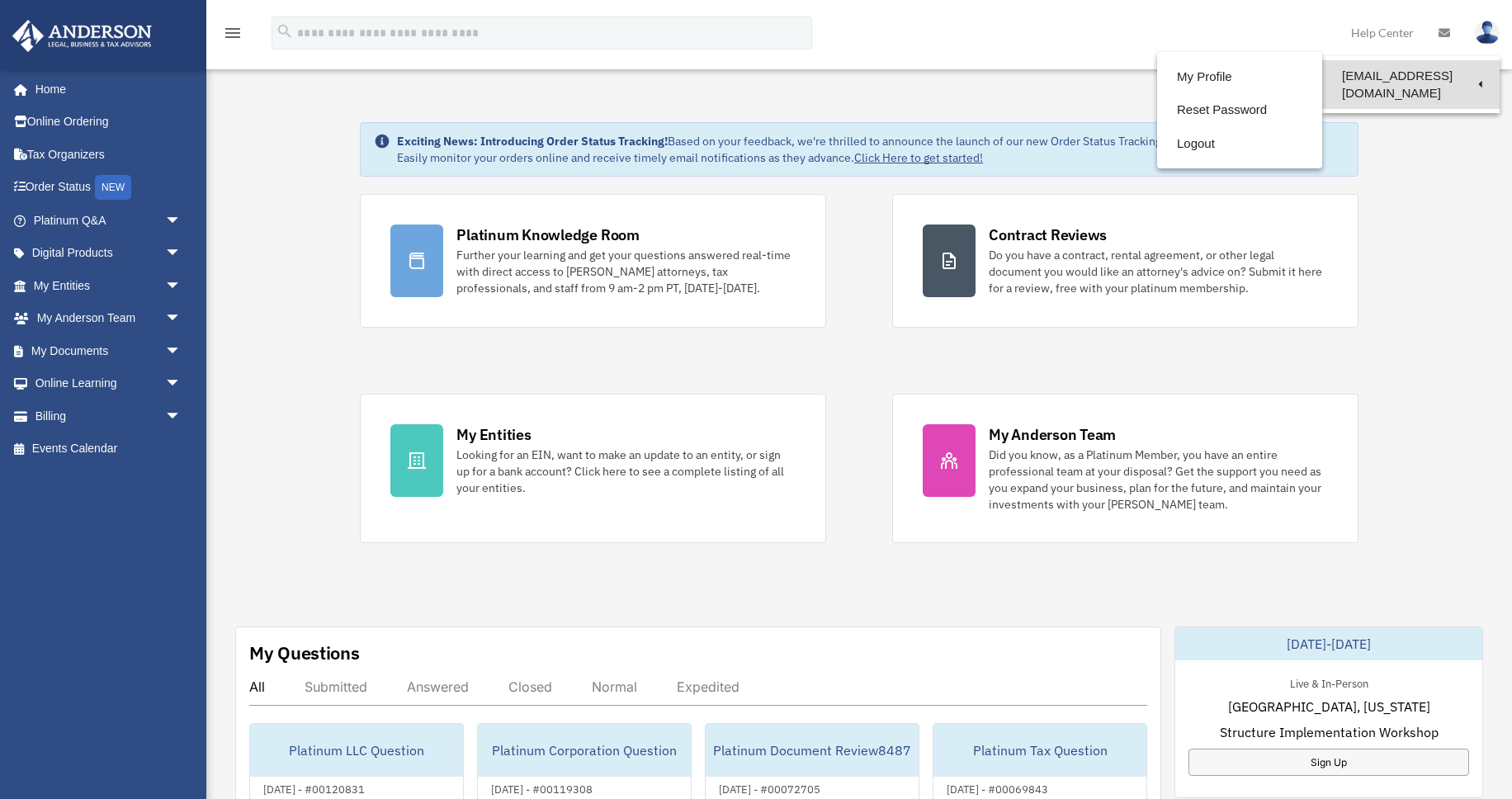
click at [1460, 76] on link "[EMAIL_ADDRESS][DOMAIN_NAME]" at bounding box center [1411, 84] width 177 height 48
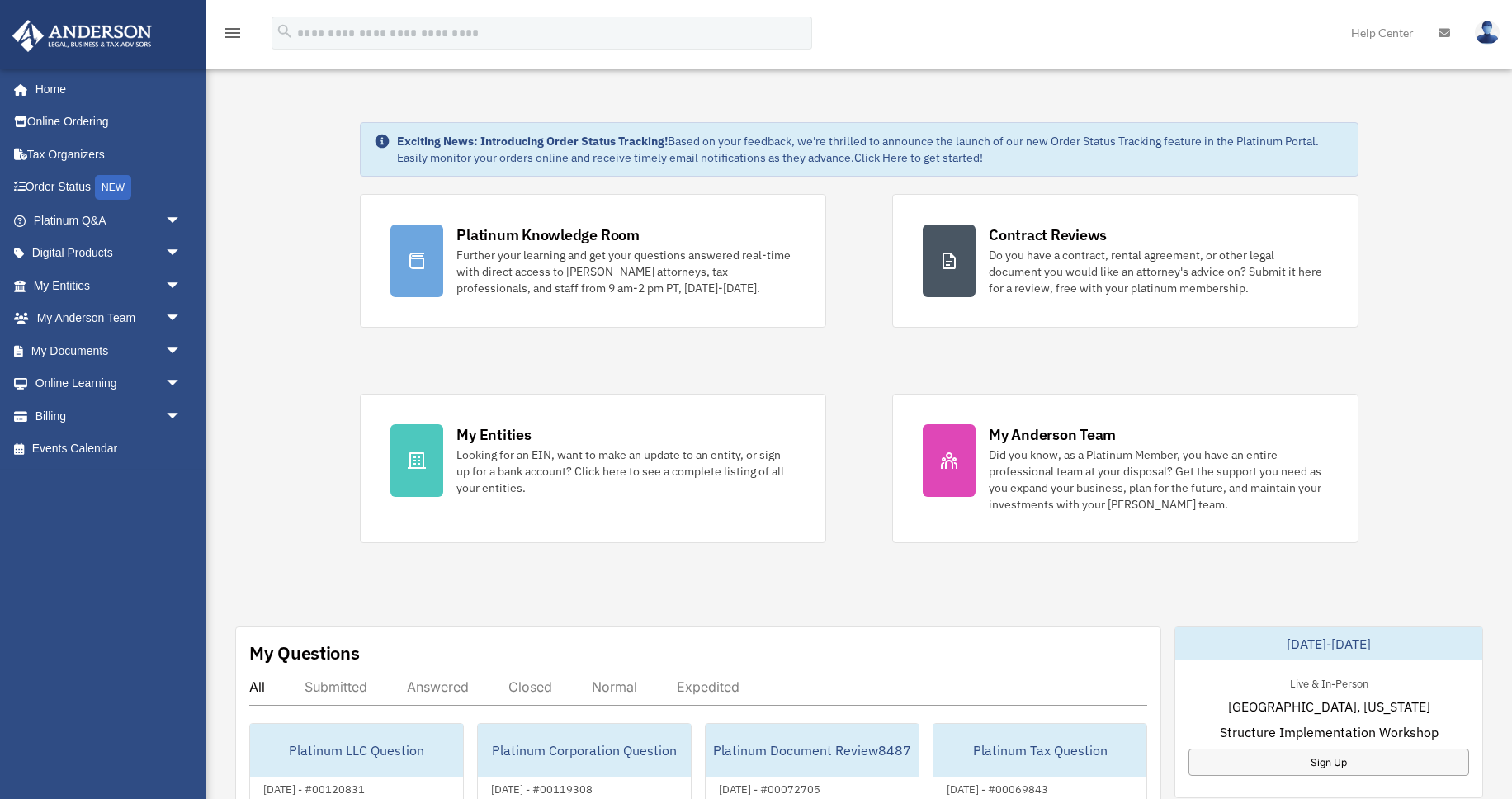
click at [1495, 28] on img at bounding box center [1488, 33] width 25 height 24
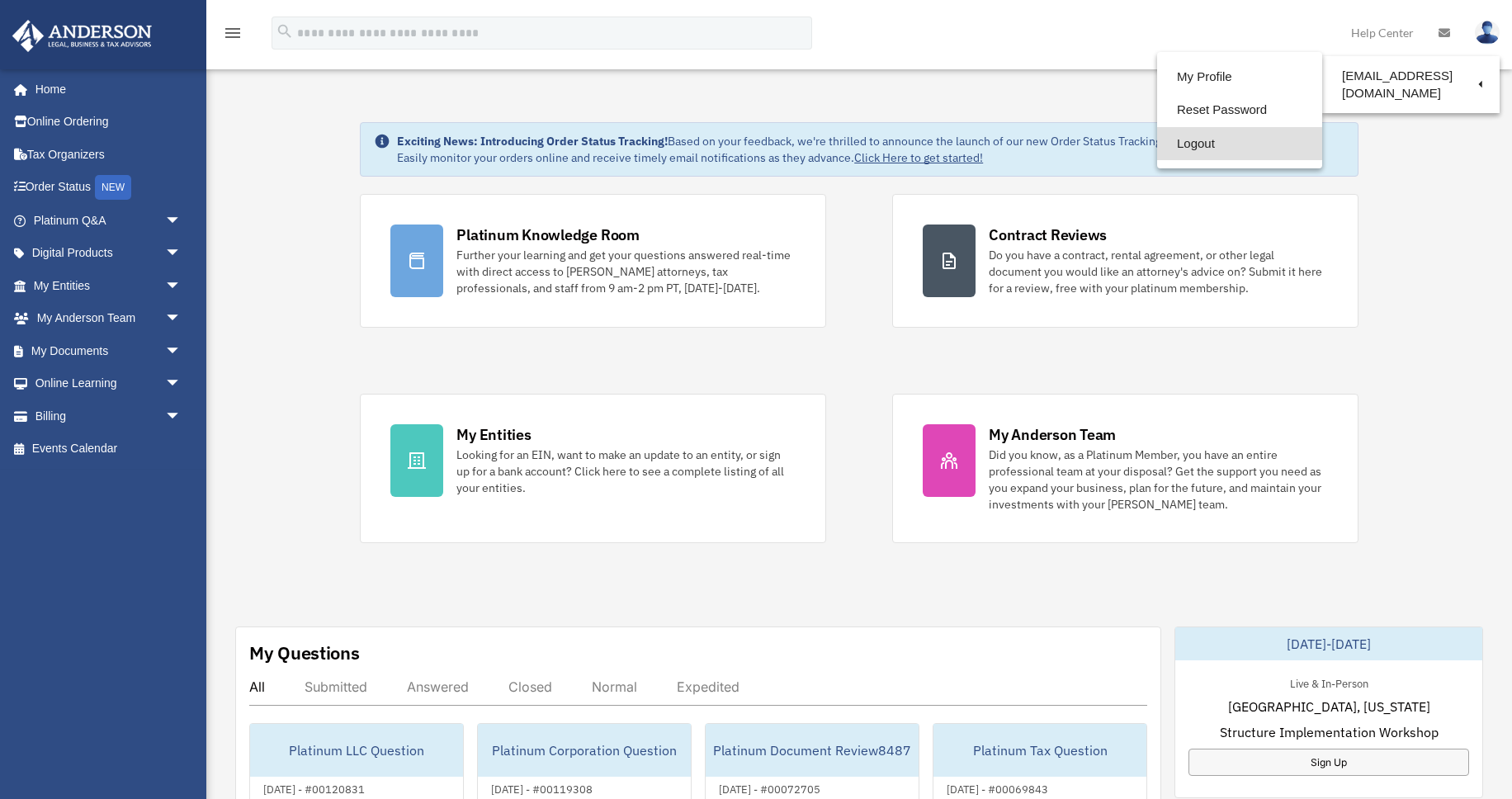
click at [1230, 141] on link "Logout" at bounding box center [1240, 144] width 165 height 34
